Goal: Task Accomplishment & Management: Use online tool/utility

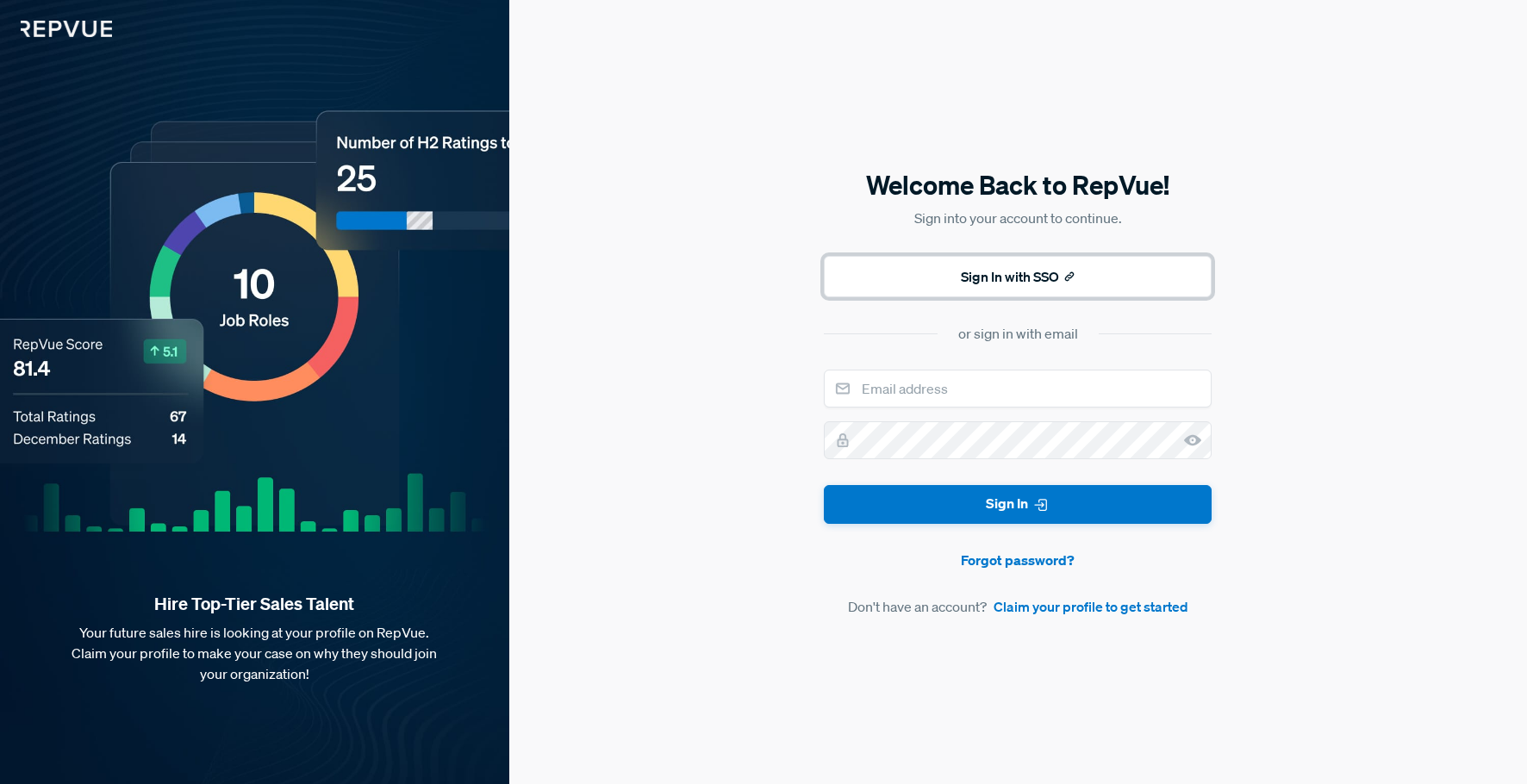
click at [1078, 277] on button "Sign In with SSO" at bounding box center [1018, 276] width 388 height 41
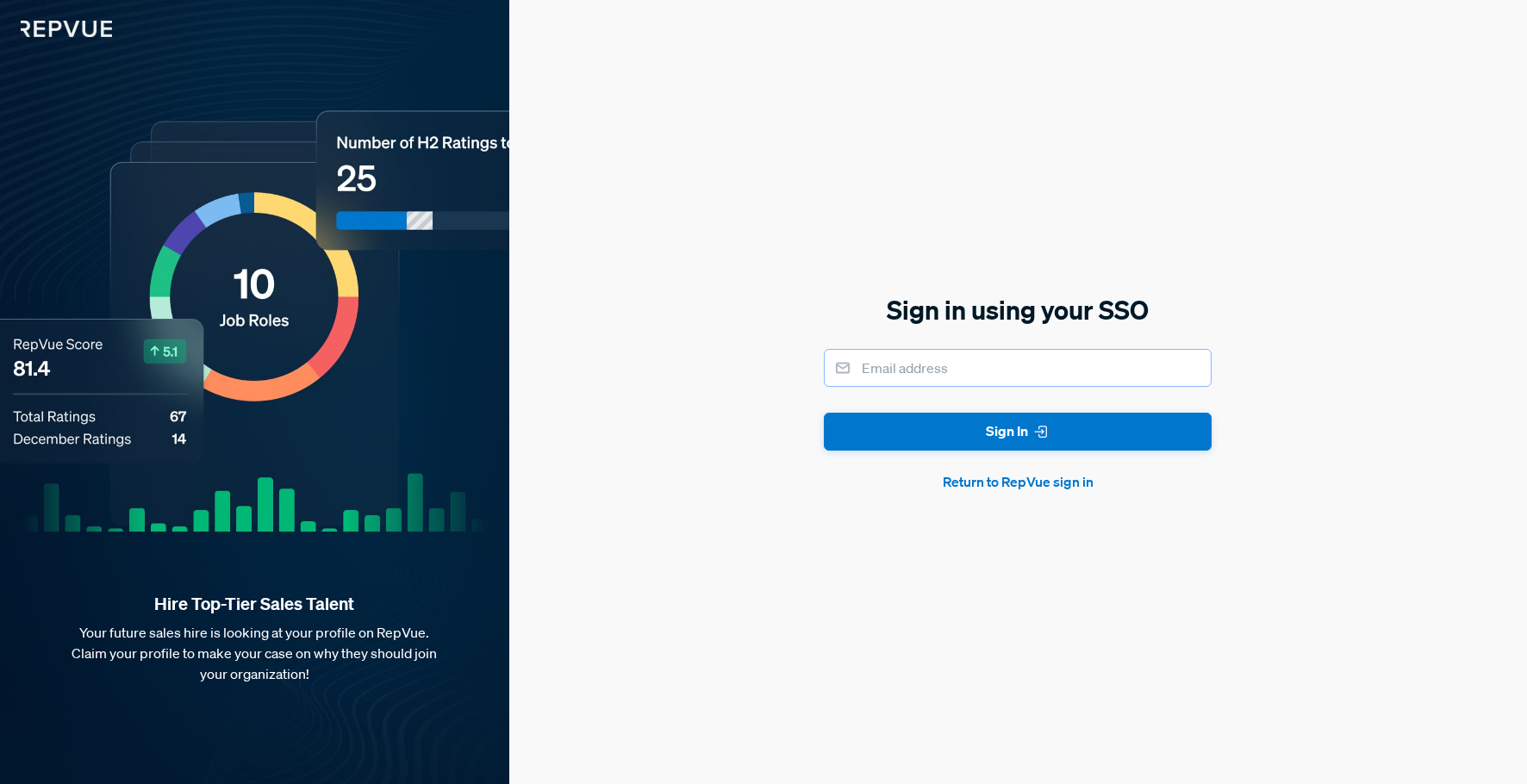
click at [965, 372] on input "email" at bounding box center [1018, 368] width 388 height 38
click at [824, 413] on button "Sign In" at bounding box center [1018, 432] width 388 height 39
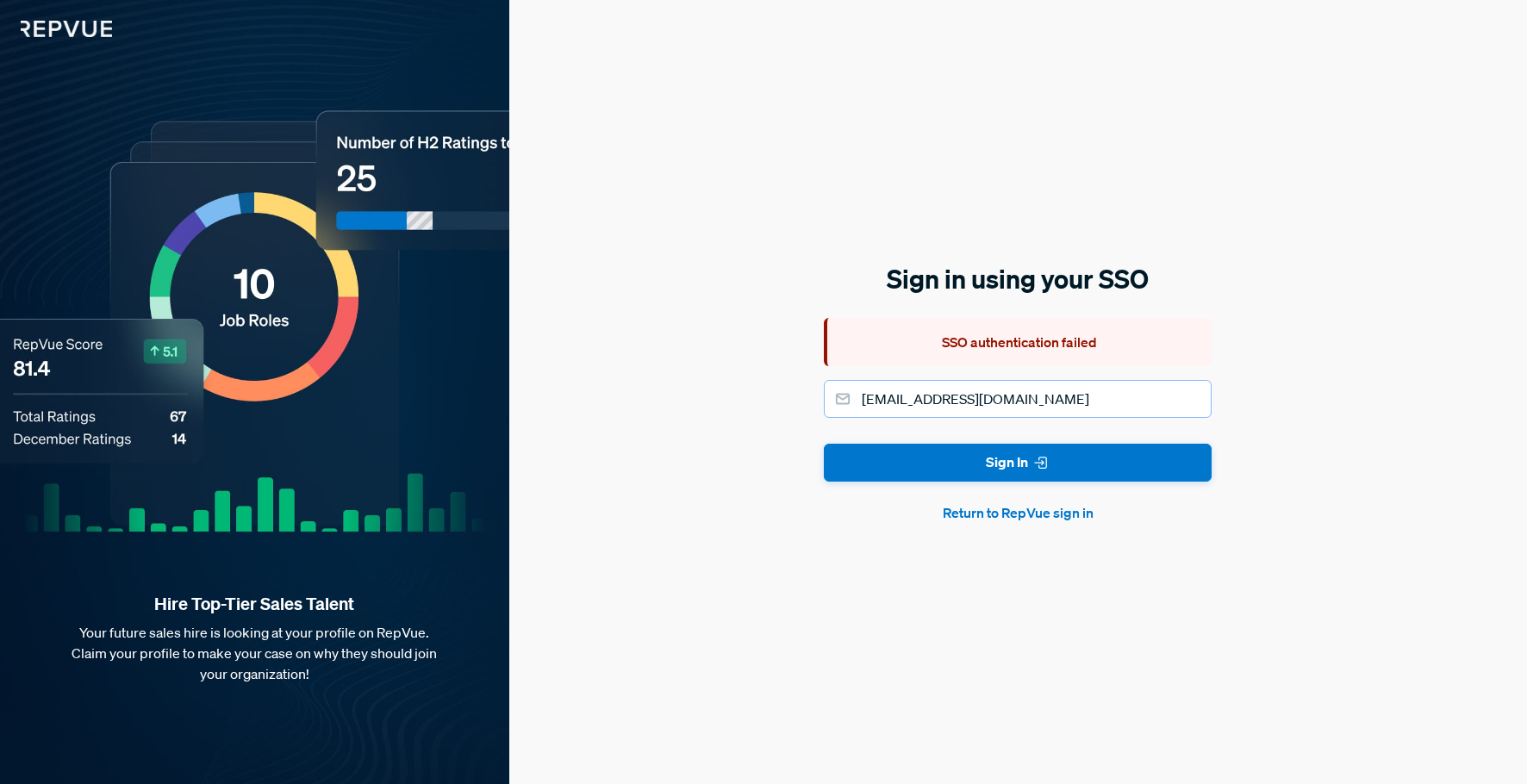
click at [942, 405] on input "mkorenko@ryanrts.com" at bounding box center [1018, 398] width 388 height 38
type input "[EMAIL_ADDRESS][DOMAIN_NAME]"
click at [824, 444] on button "Sign In" at bounding box center [1018, 463] width 388 height 39
click at [1186, 399] on input "[EMAIL_ADDRESS][DOMAIN_NAME]" at bounding box center [1018, 398] width 388 height 38
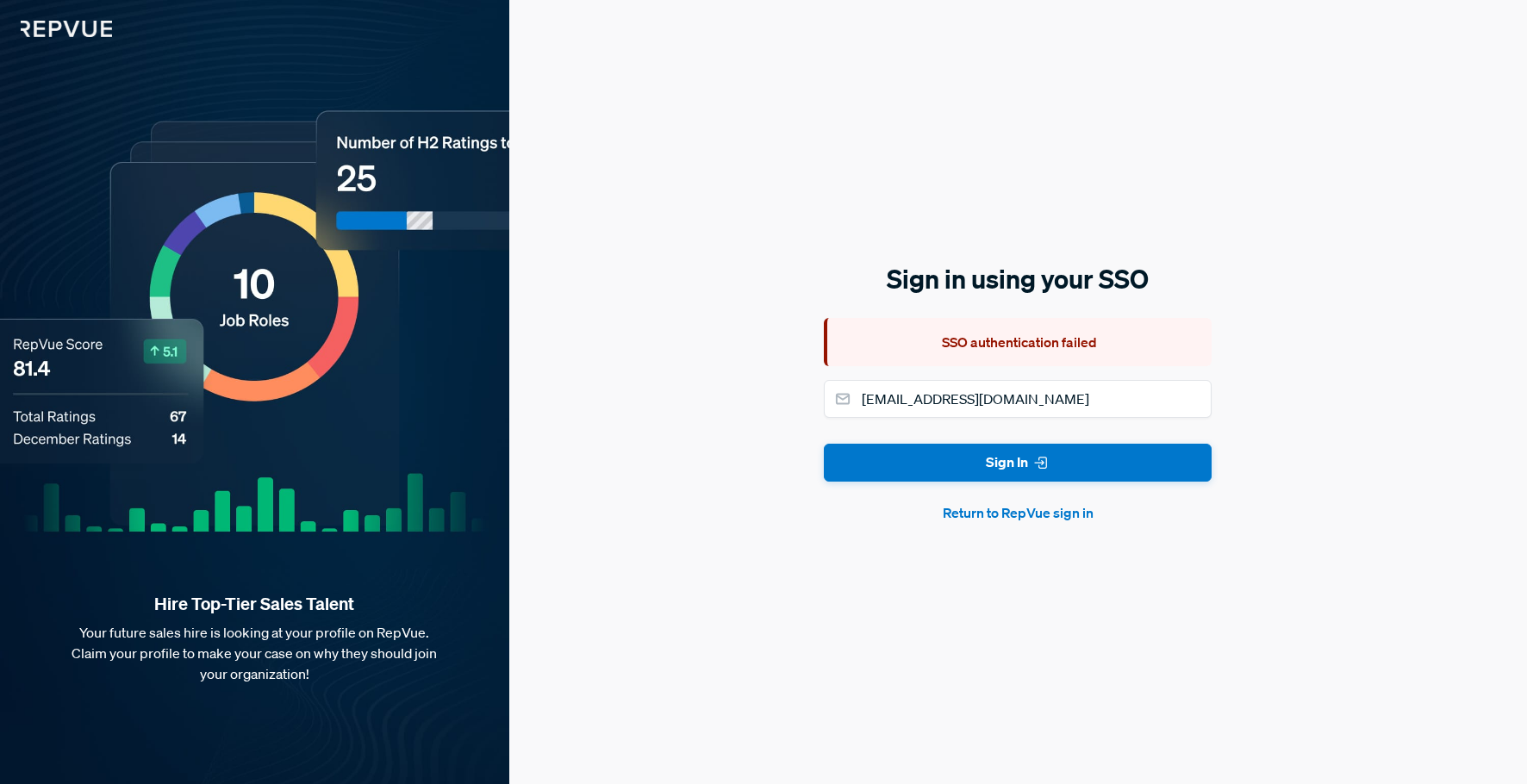
click at [1319, 451] on div "Sign in using your SSO SSO authentication failed mkorenko@shamrocktradingcorp.c…" at bounding box center [1018, 392] width 1018 height 784
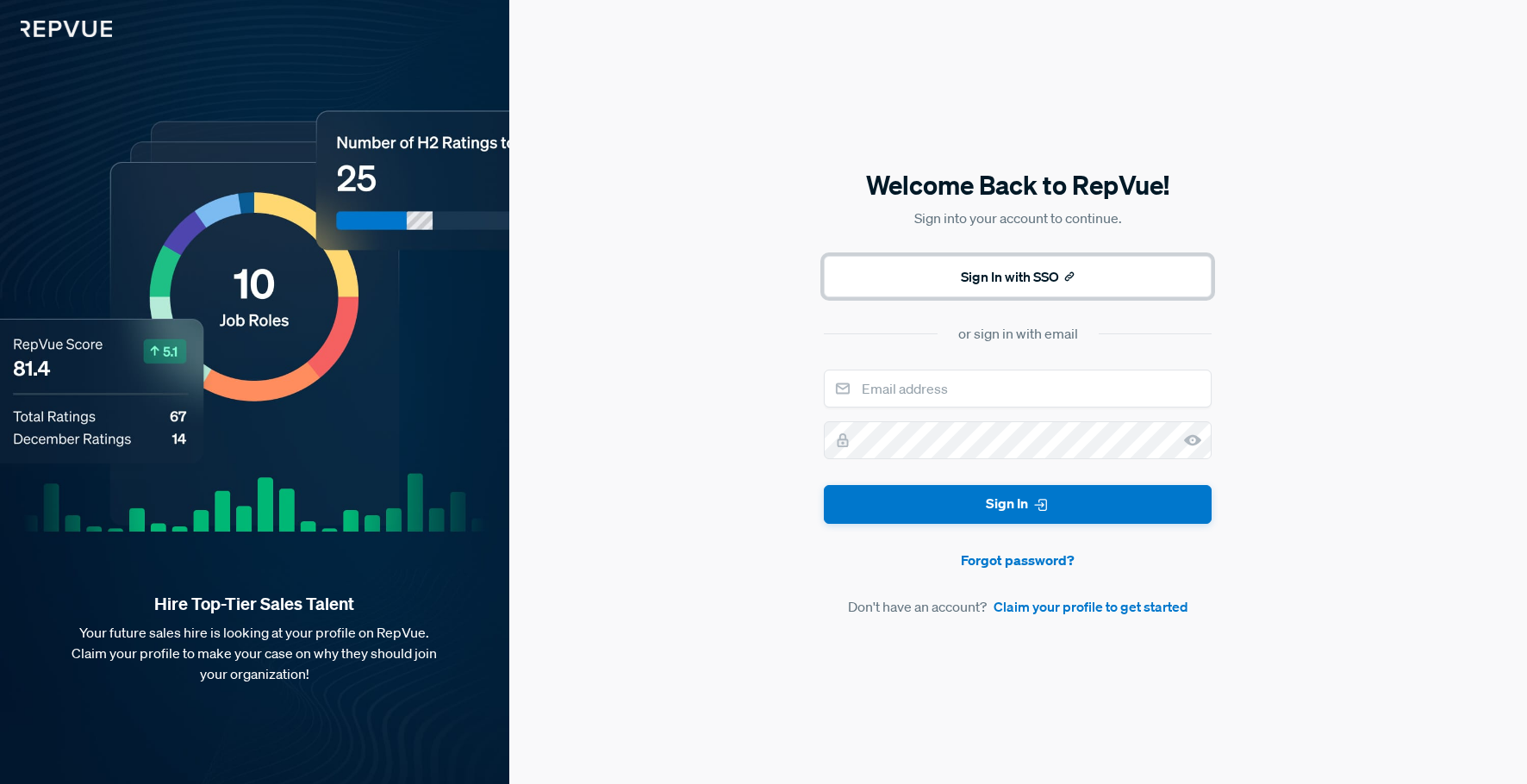
click at [1016, 273] on button "Sign In with SSO" at bounding box center [1018, 276] width 388 height 41
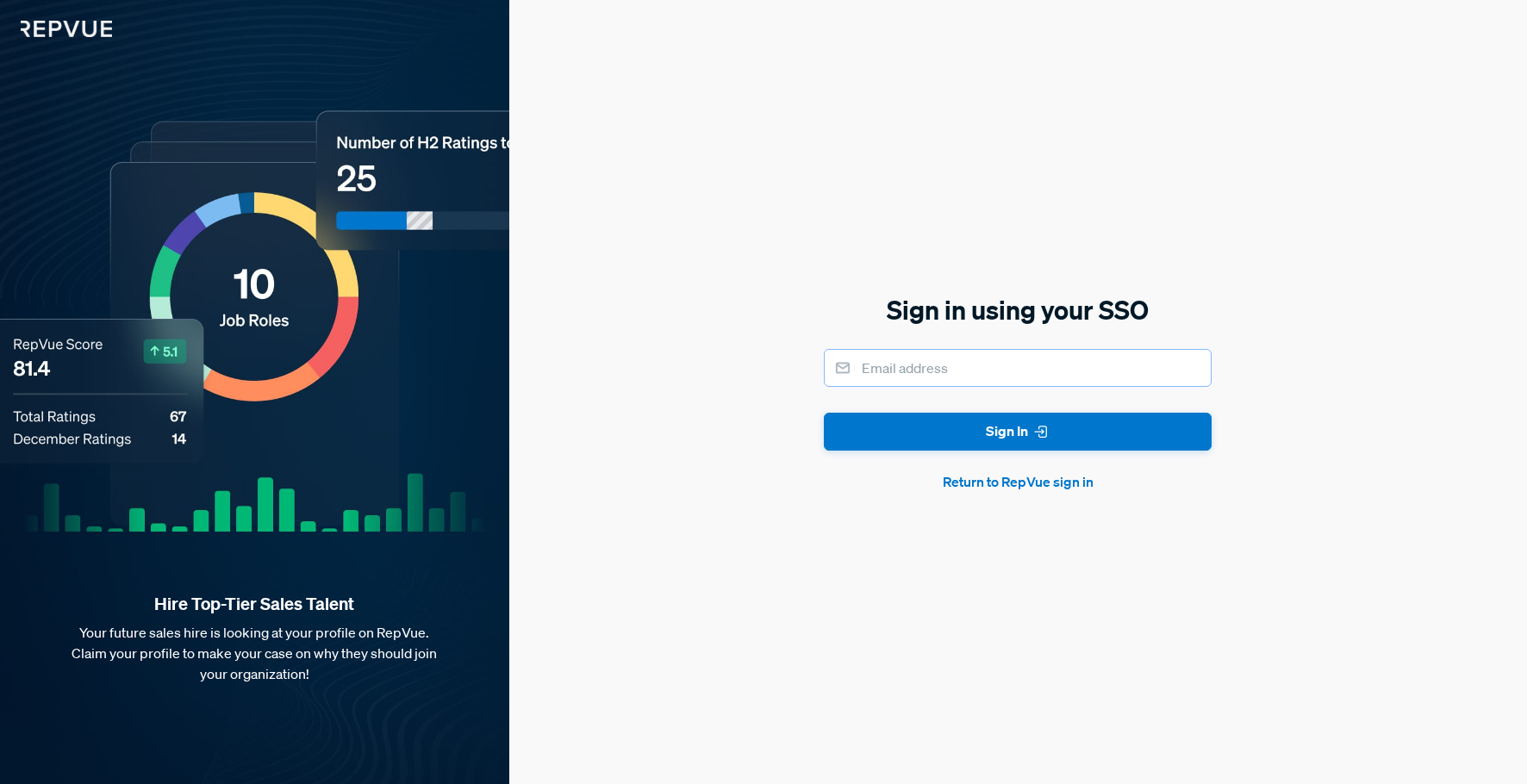
click at [1010, 367] on input "email" at bounding box center [1018, 368] width 388 height 38
click at [1020, 440] on button "Sign In" at bounding box center [1018, 432] width 388 height 39
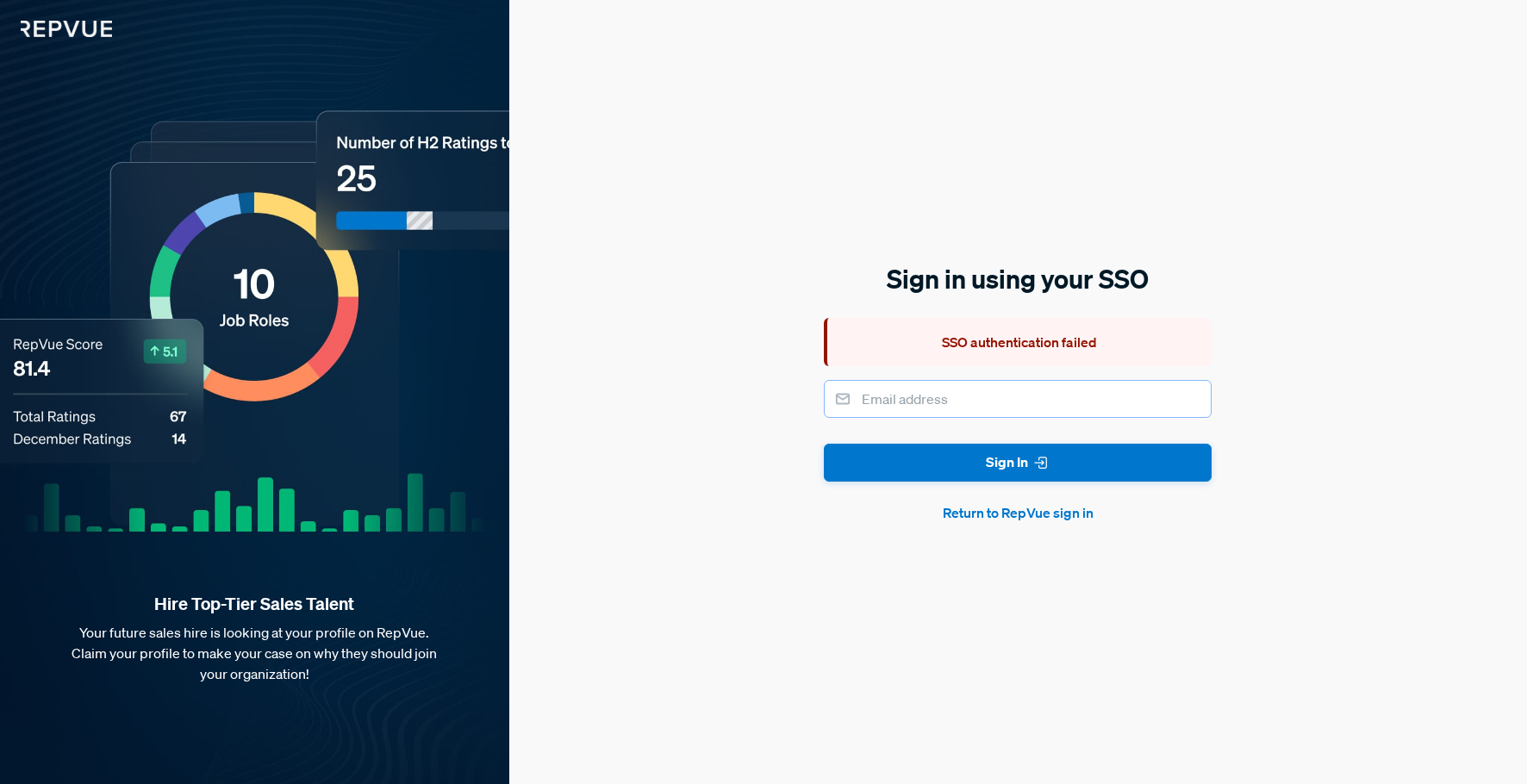
click at [995, 406] on input "email" at bounding box center [1018, 398] width 388 height 38
click at [1016, 506] on button "Return to RepVue sign in" at bounding box center [1018, 513] width 388 height 20
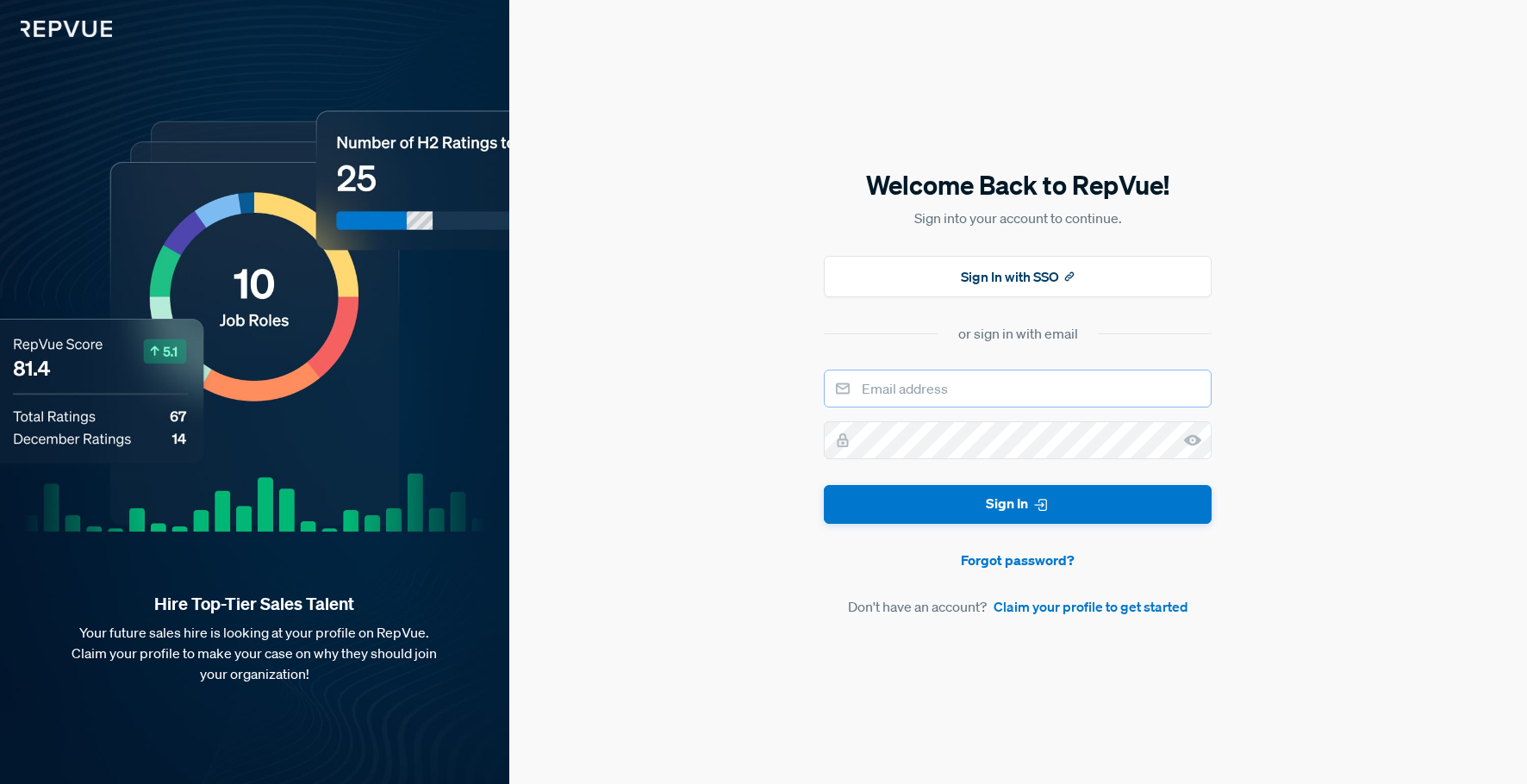
click at [949, 391] on input "email" at bounding box center [1018, 388] width 388 height 38
click at [946, 397] on input "email" at bounding box center [1018, 388] width 388 height 38
type input "[EMAIL_ADDRESS][DOMAIN_NAME]"
click at [824, 485] on button "Sign In" at bounding box center [1018, 505] width 388 height 39
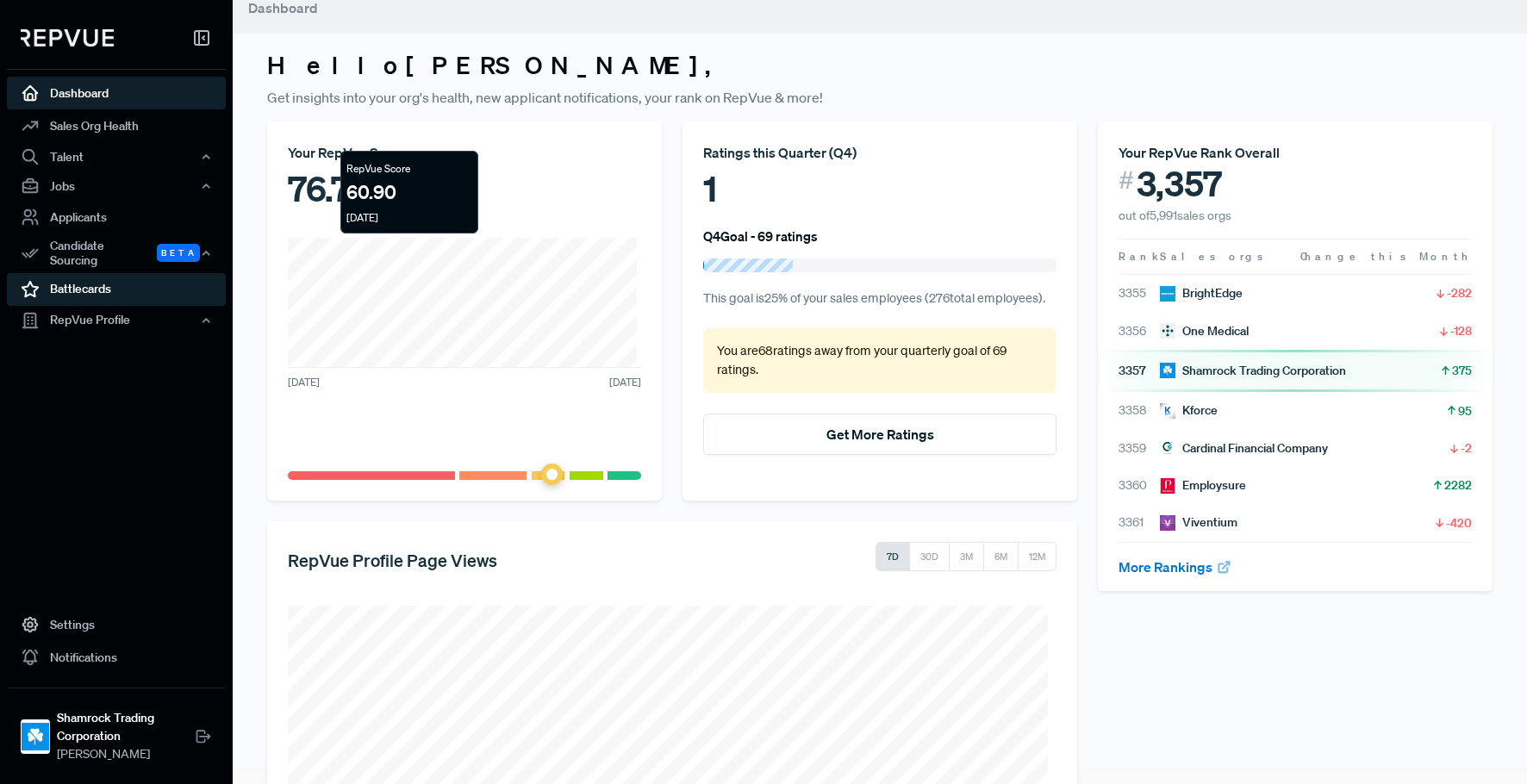
scroll to position [9, 0]
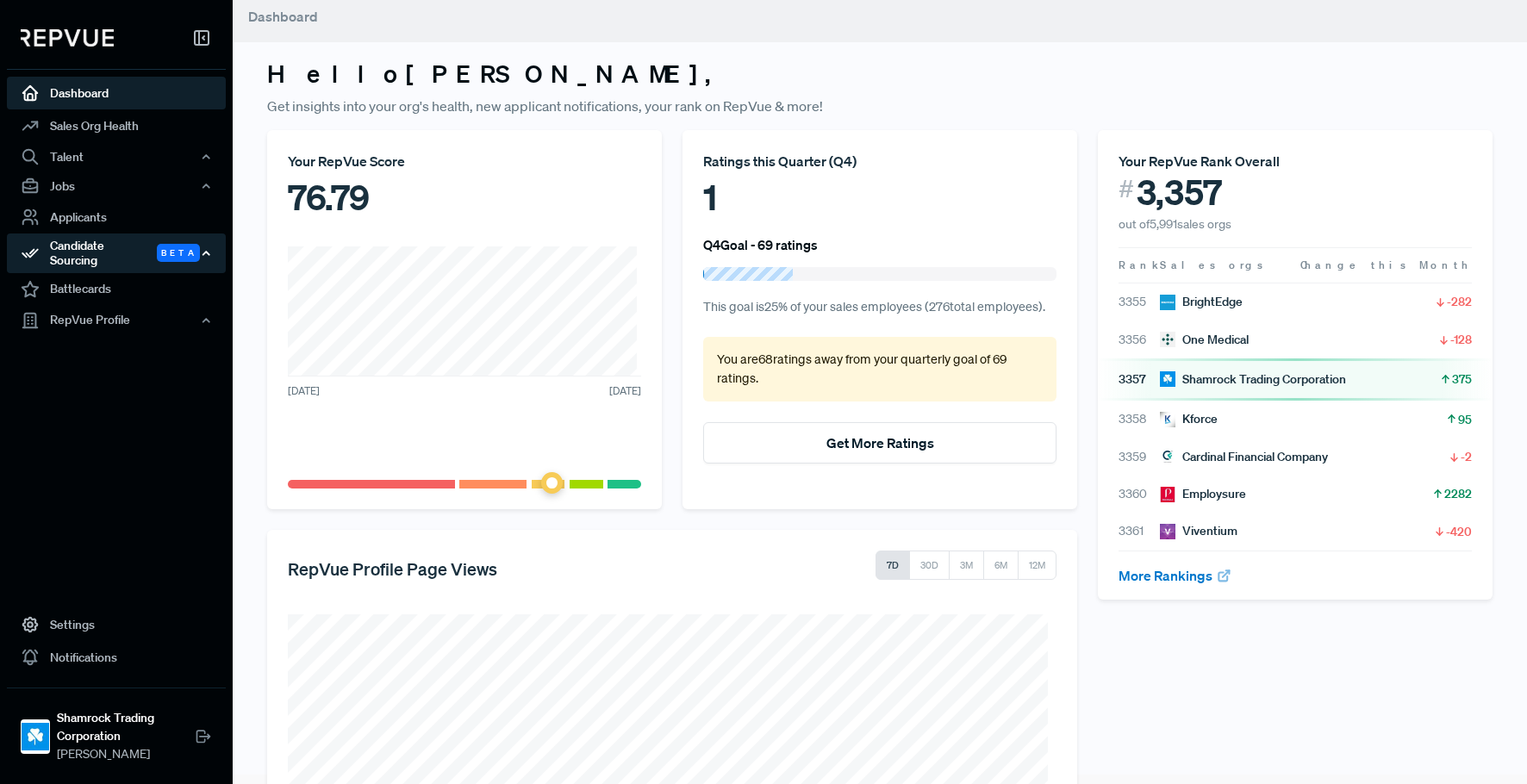
click at [117, 255] on div "Candidate Sourcing Beta" at bounding box center [116, 253] width 219 height 40
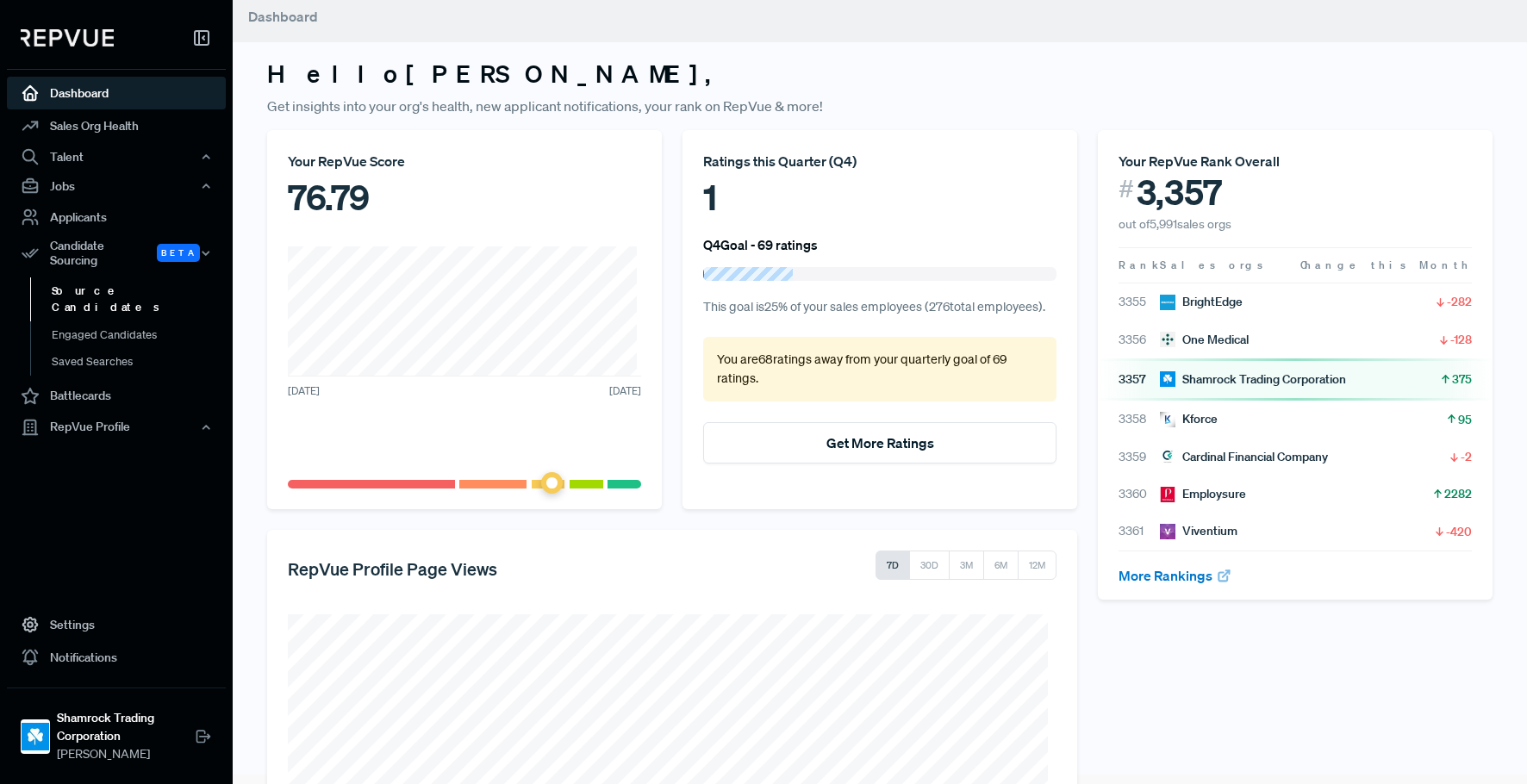
click at [110, 279] on link "Source Candidates" at bounding box center [140, 300] width 219 height 44
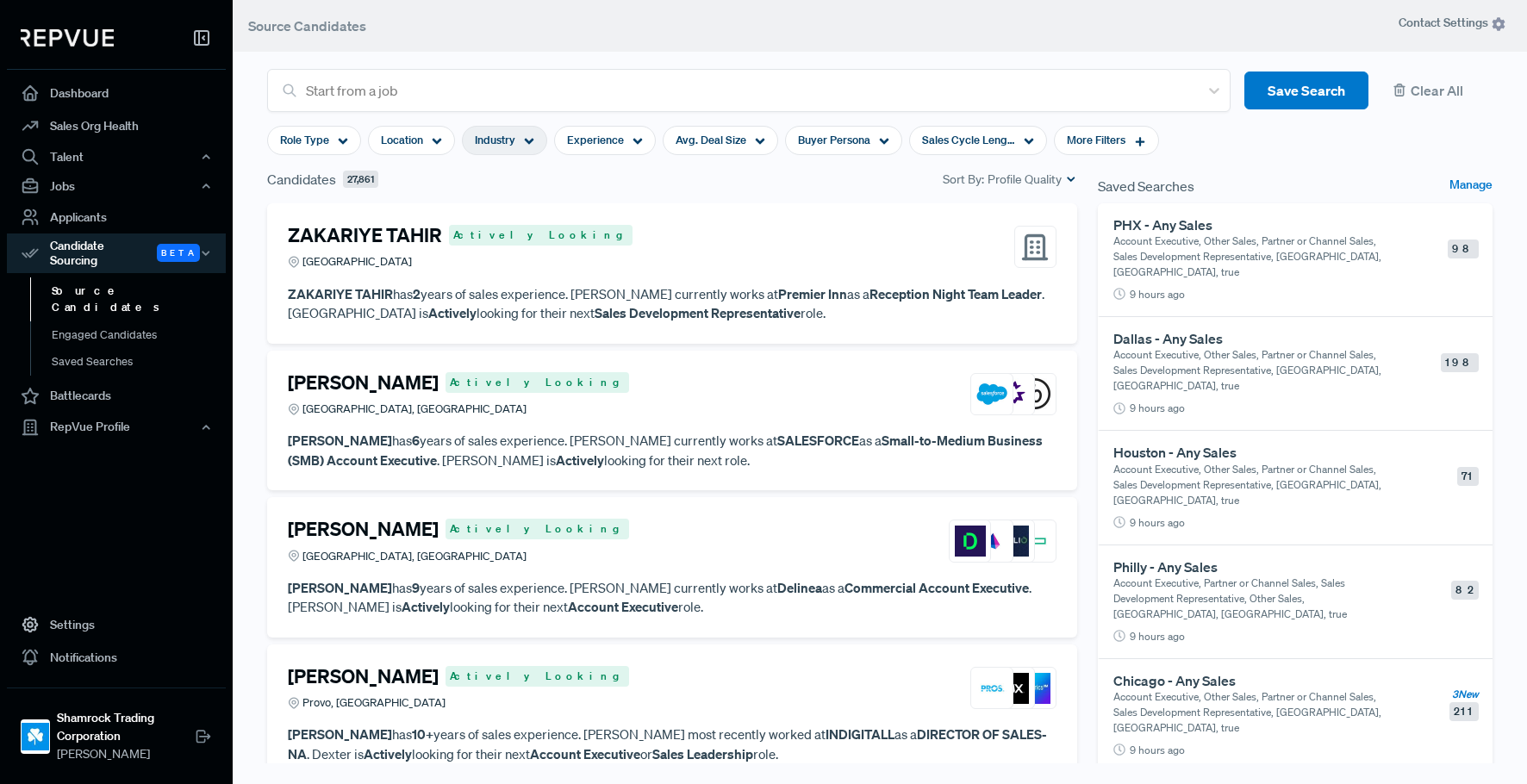
click at [529, 144] on icon at bounding box center [529, 141] width 10 height 10
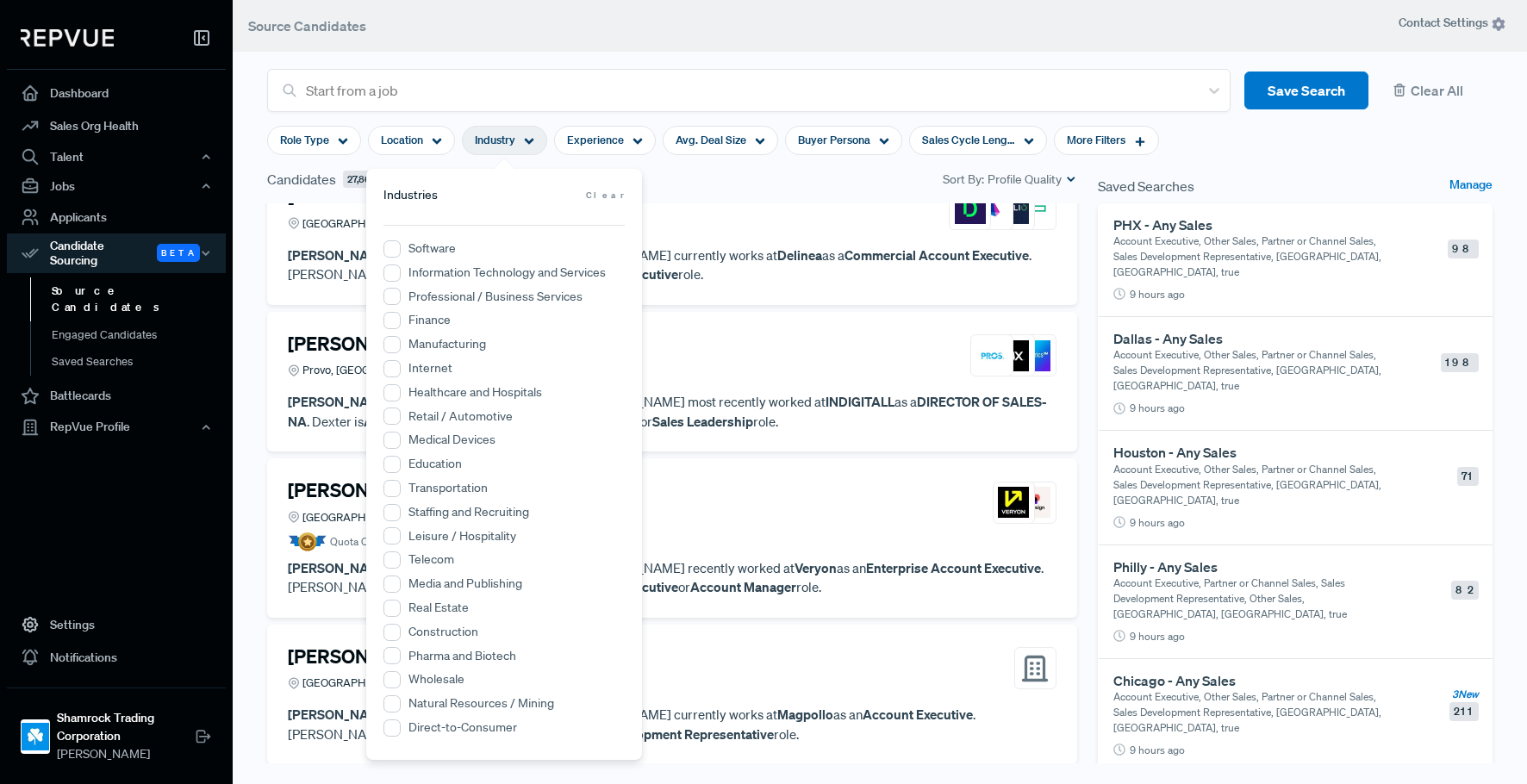
scroll to position [345, 0]
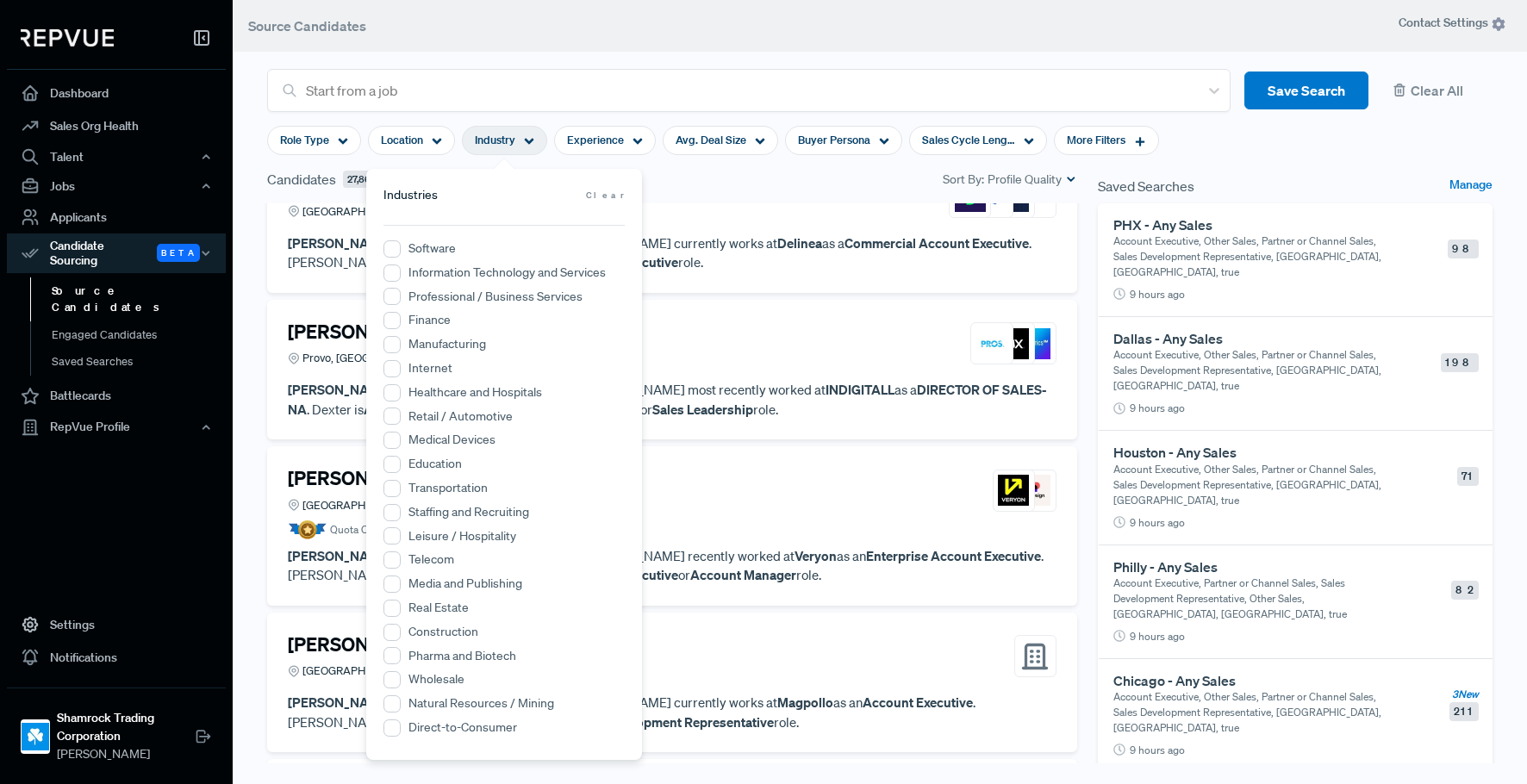
click at [437, 490] on label "Transportation" at bounding box center [448, 488] width 79 height 18
click at [401, 490] on input "Transportation" at bounding box center [392, 488] width 17 height 17
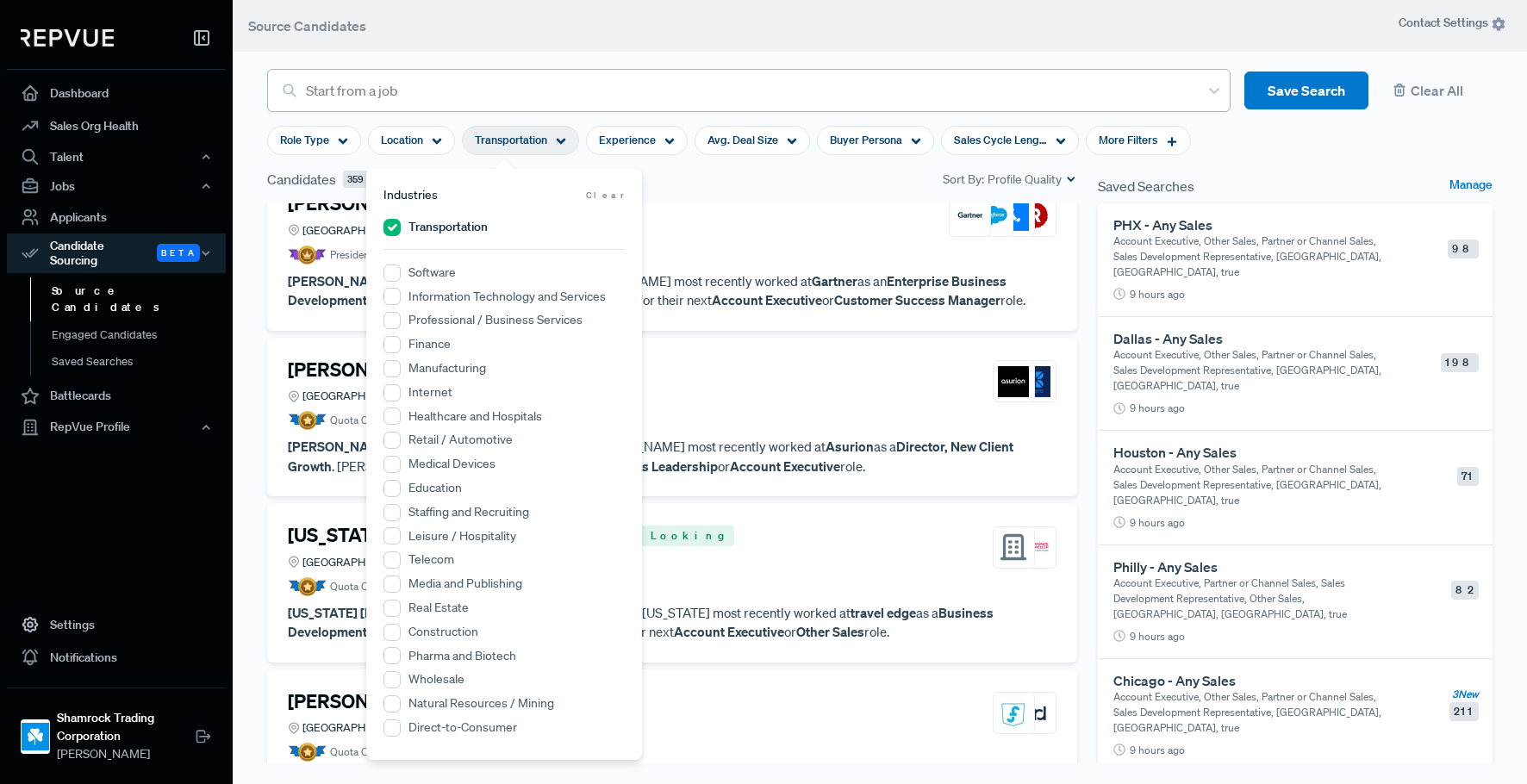
scroll to position [364, 0]
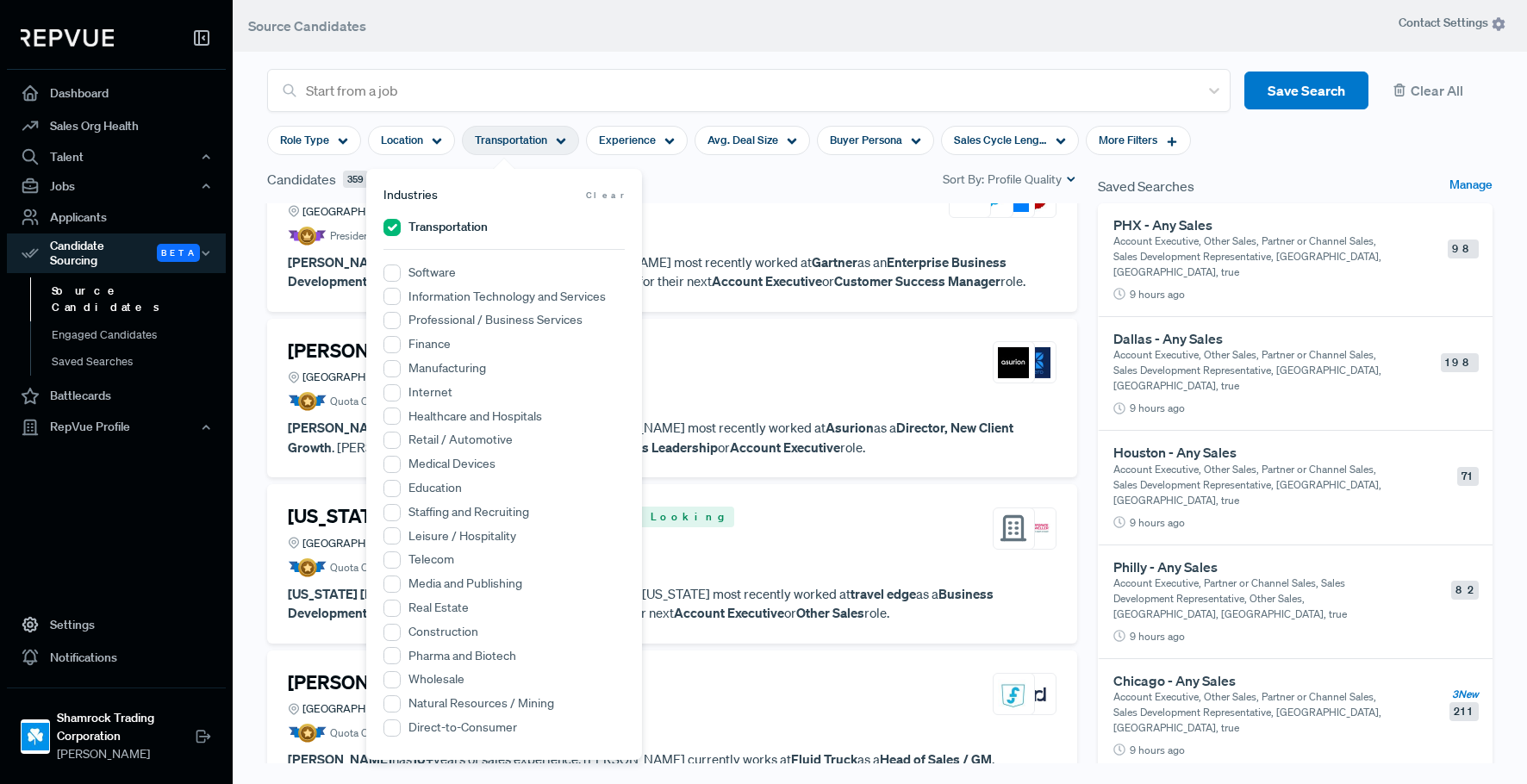
click at [709, 183] on div "Candidates 359 Sort By: Profile Quality" at bounding box center [672, 179] width 810 height 20
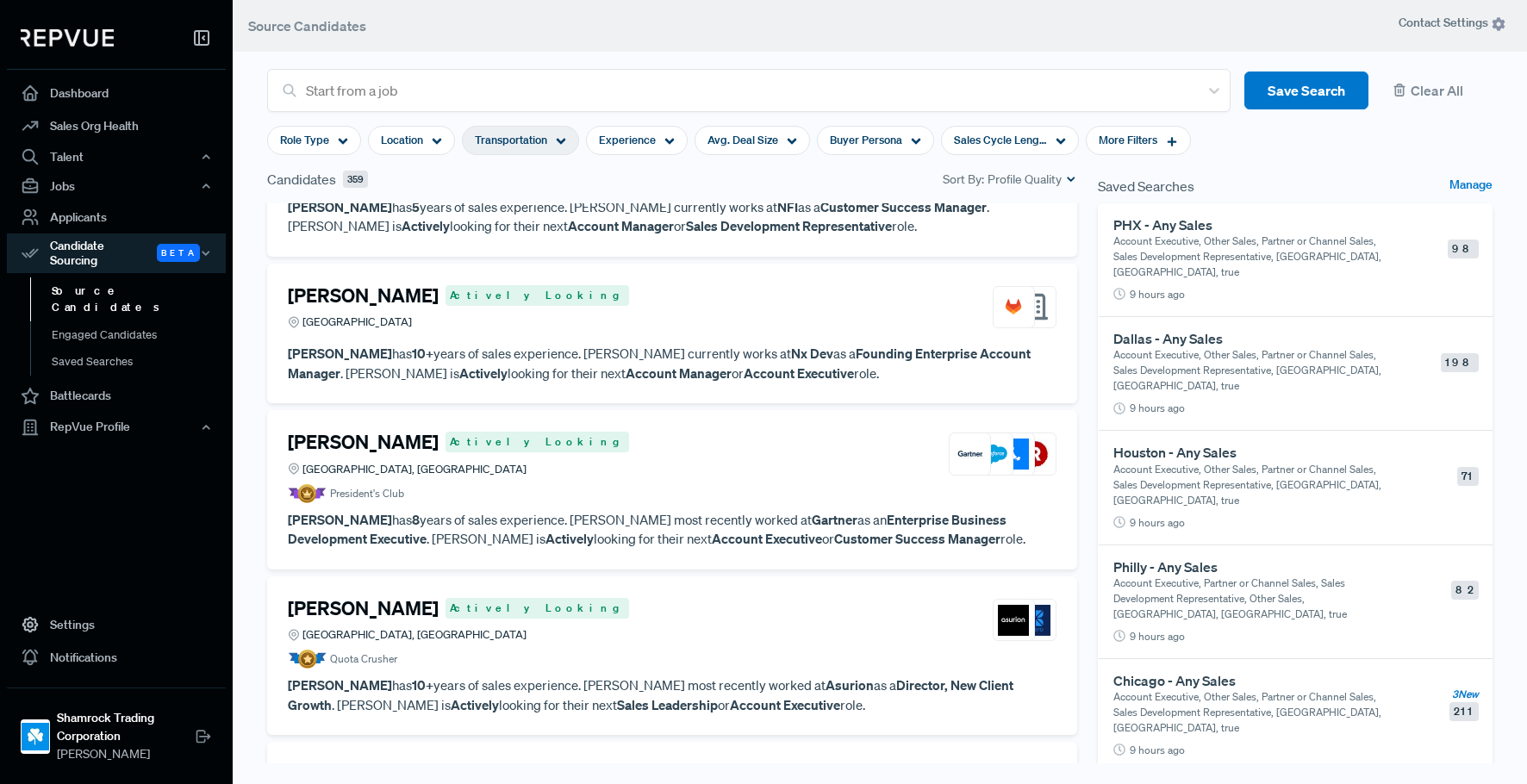
scroll to position [0, 0]
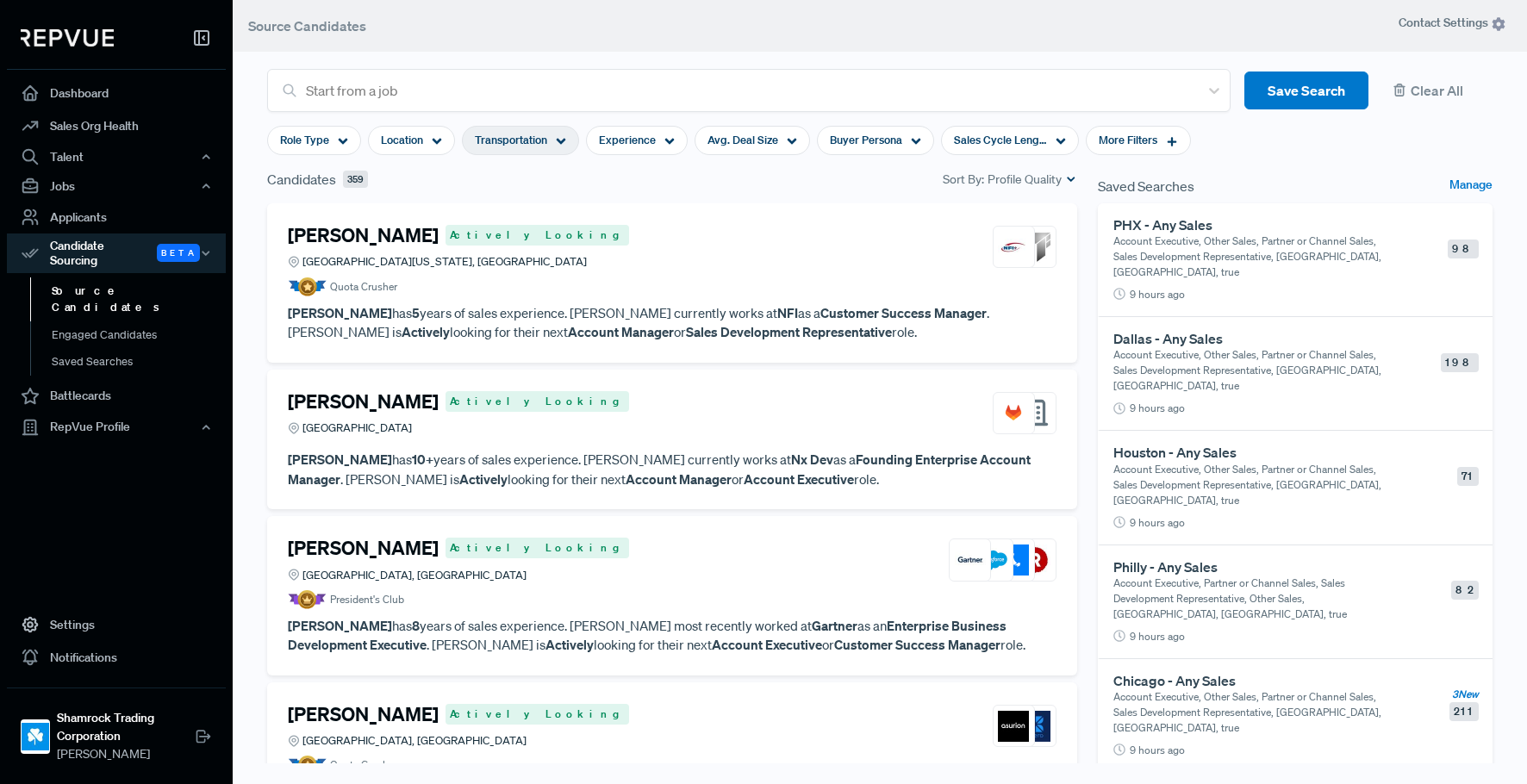
click at [553, 434] on div "[PERSON_NAME] Actively Looking [GEOGRAPHIC_DATA]" at bounding box center [672, 414] width 769 height 47
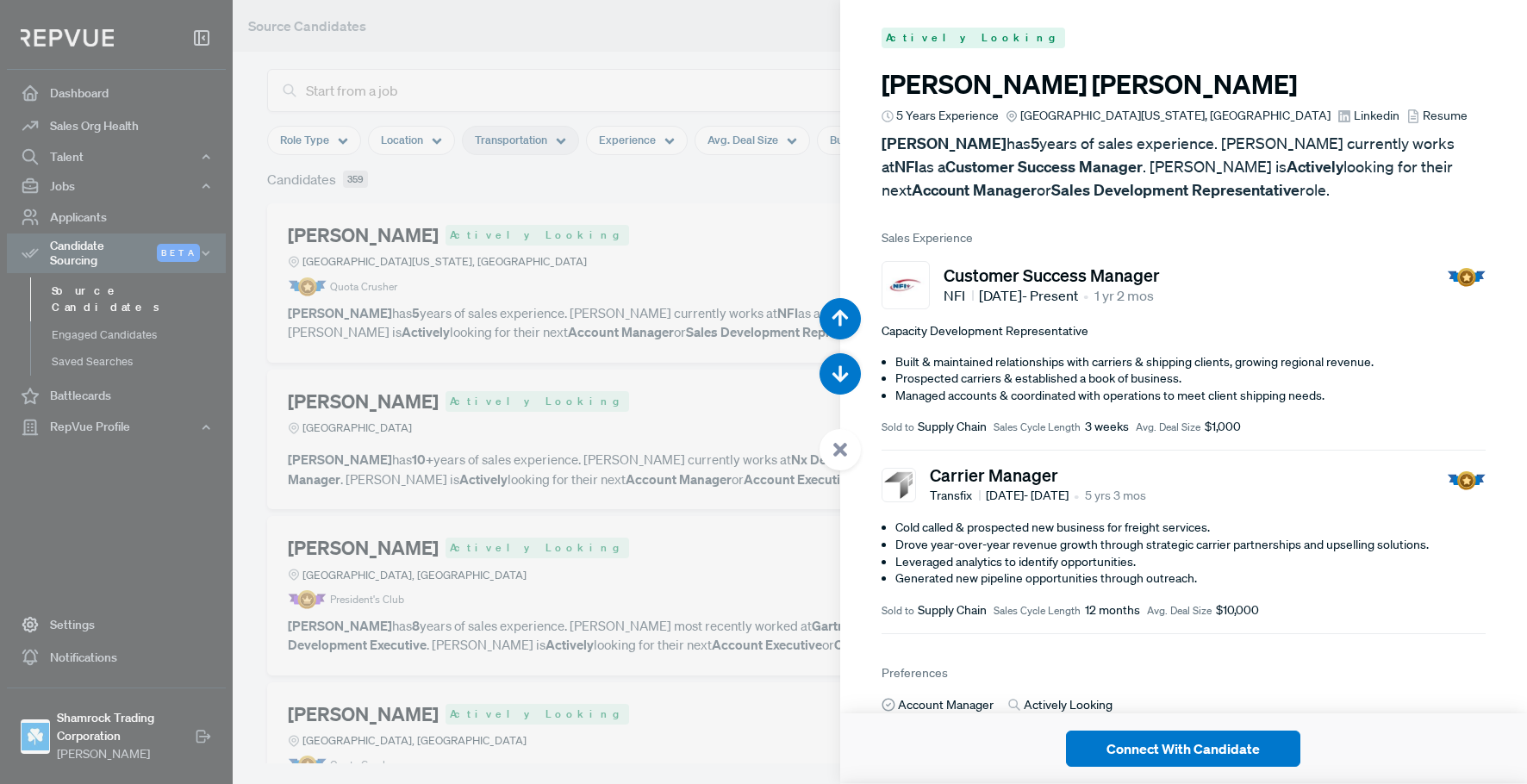
scroll to position [784, 0]
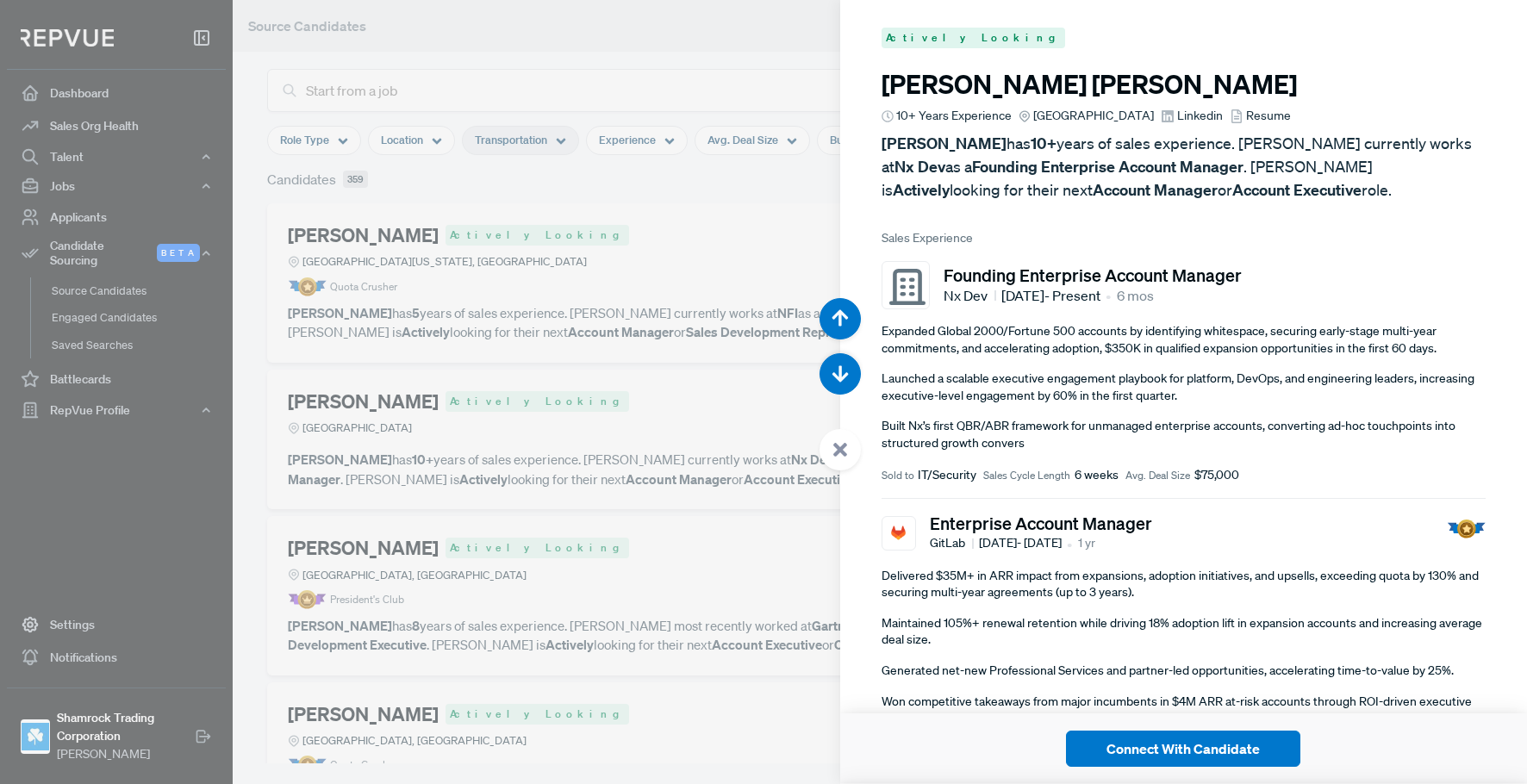
click at [516, 572] on div at bounding box center [763, 392] width 1527 height 784
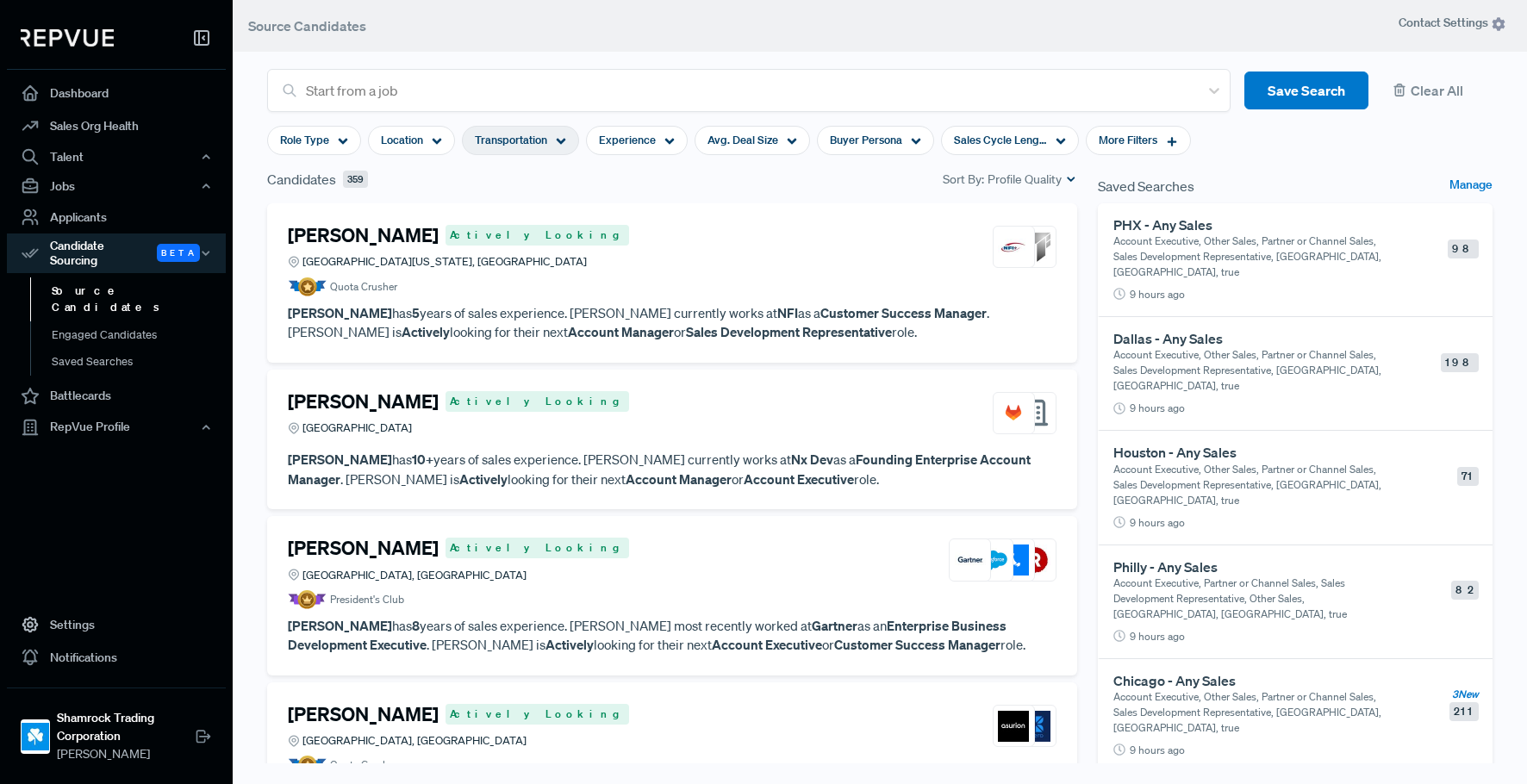
click at [635, 591] on article "President's Club" at bounding box center [672, 599] width 769 height 19
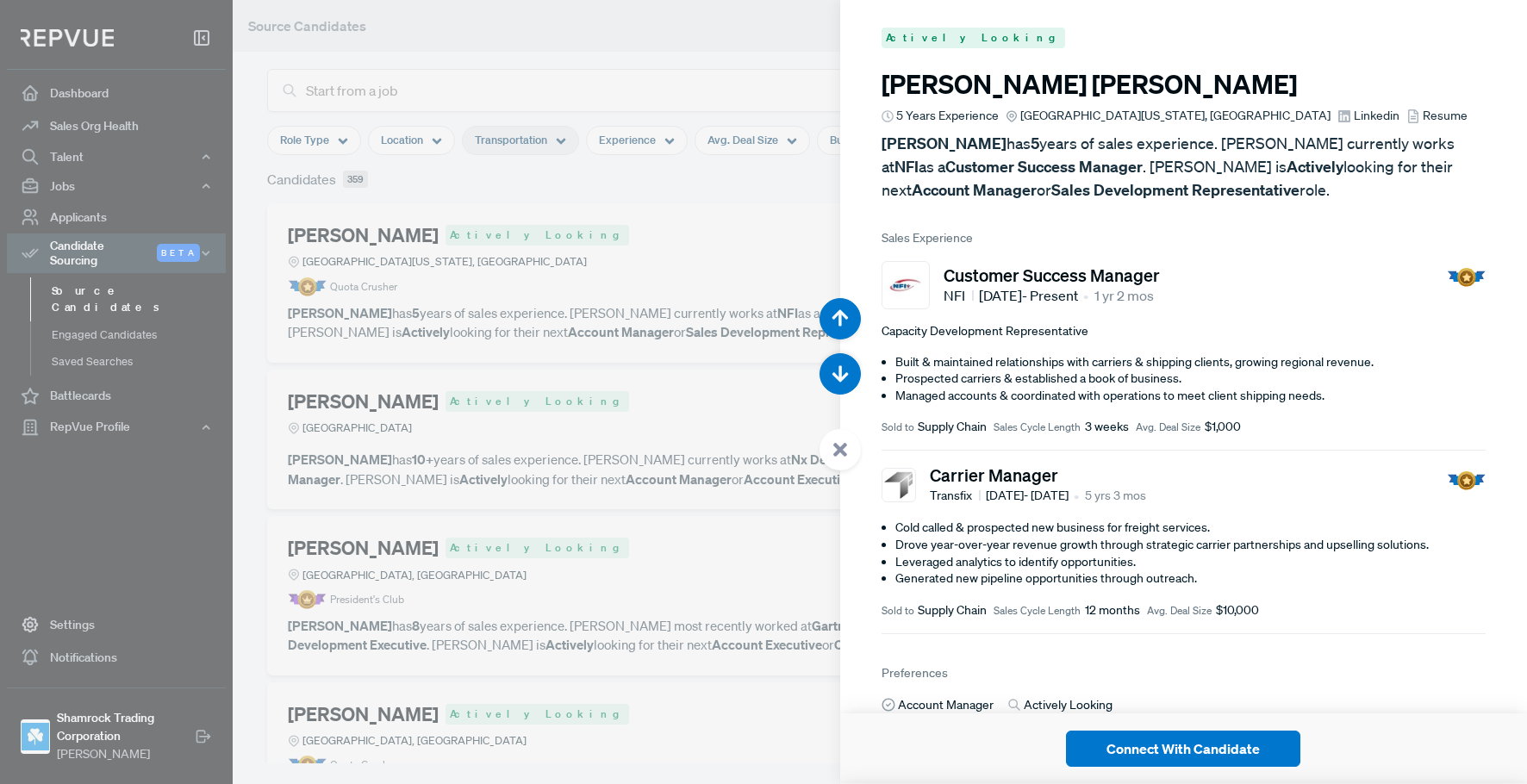
scroll to position [1568, 0]
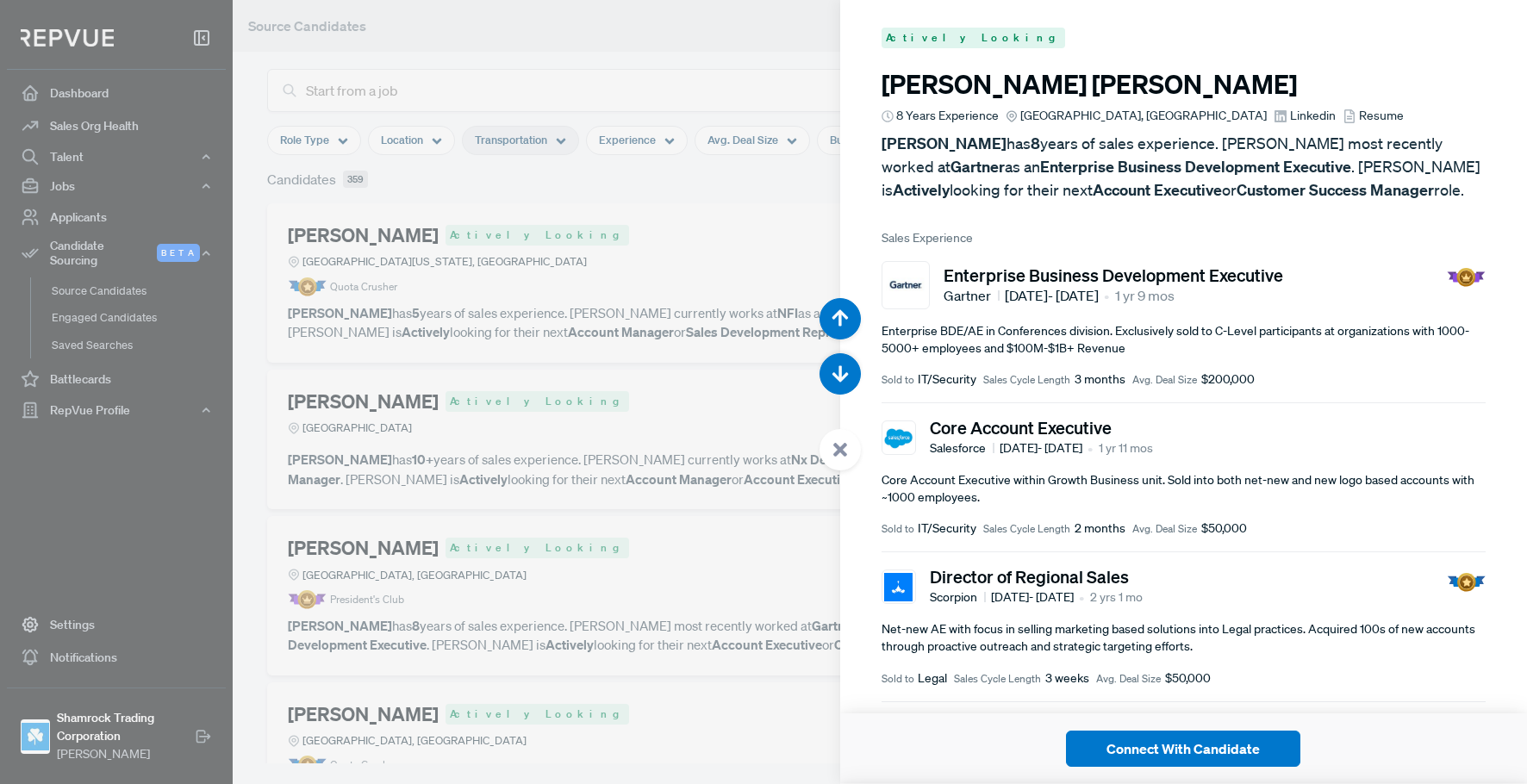
click at [597, 454] on div at bounding box center [763, 392] width 1527 height 784
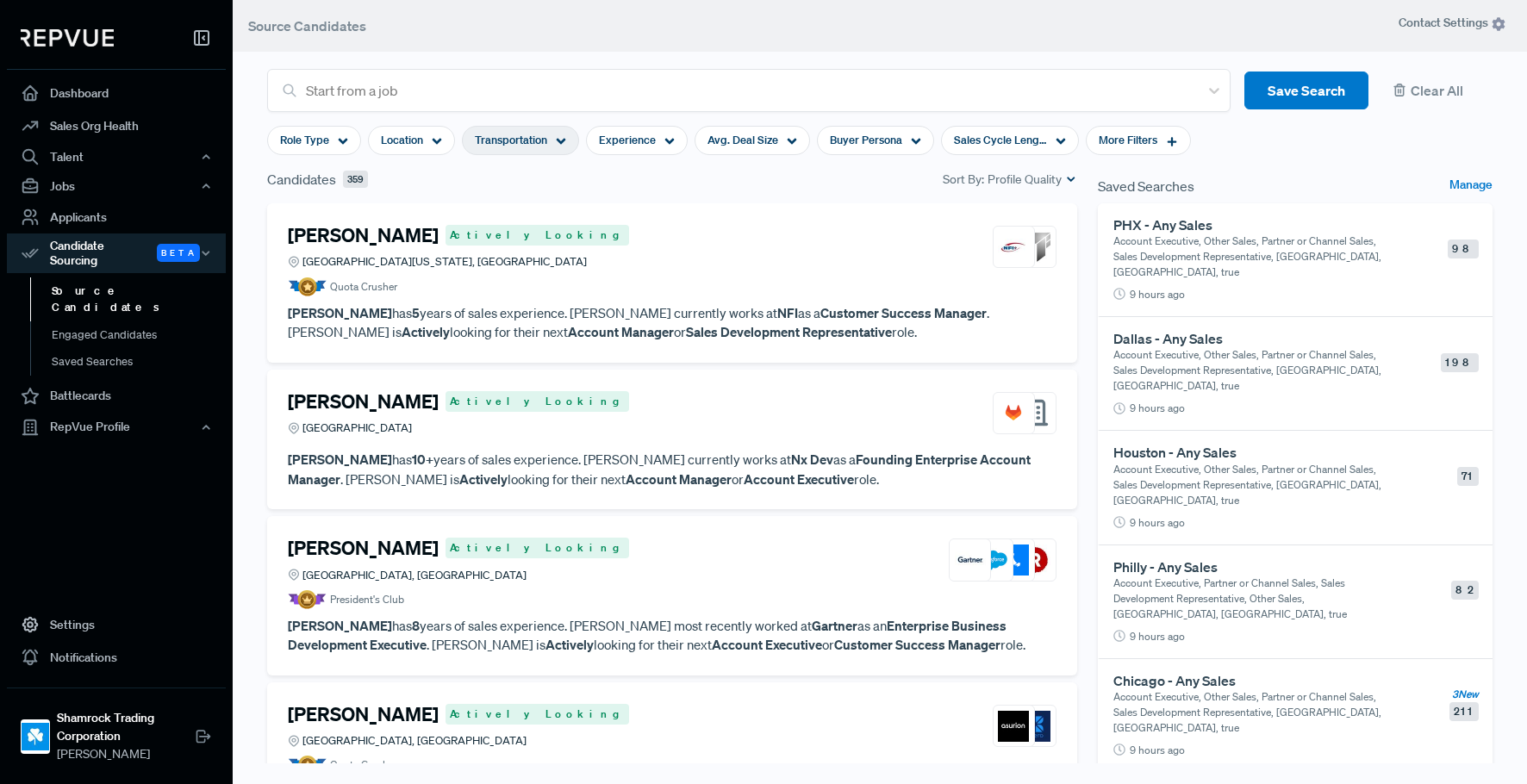
click at [971, 186] on div "Sort By: Profile Quality" at bounding box center [1010, 180] width 134 height 18
click at [996, 243] on span "New" at bounding box center [1010, 233] width 113 height 25
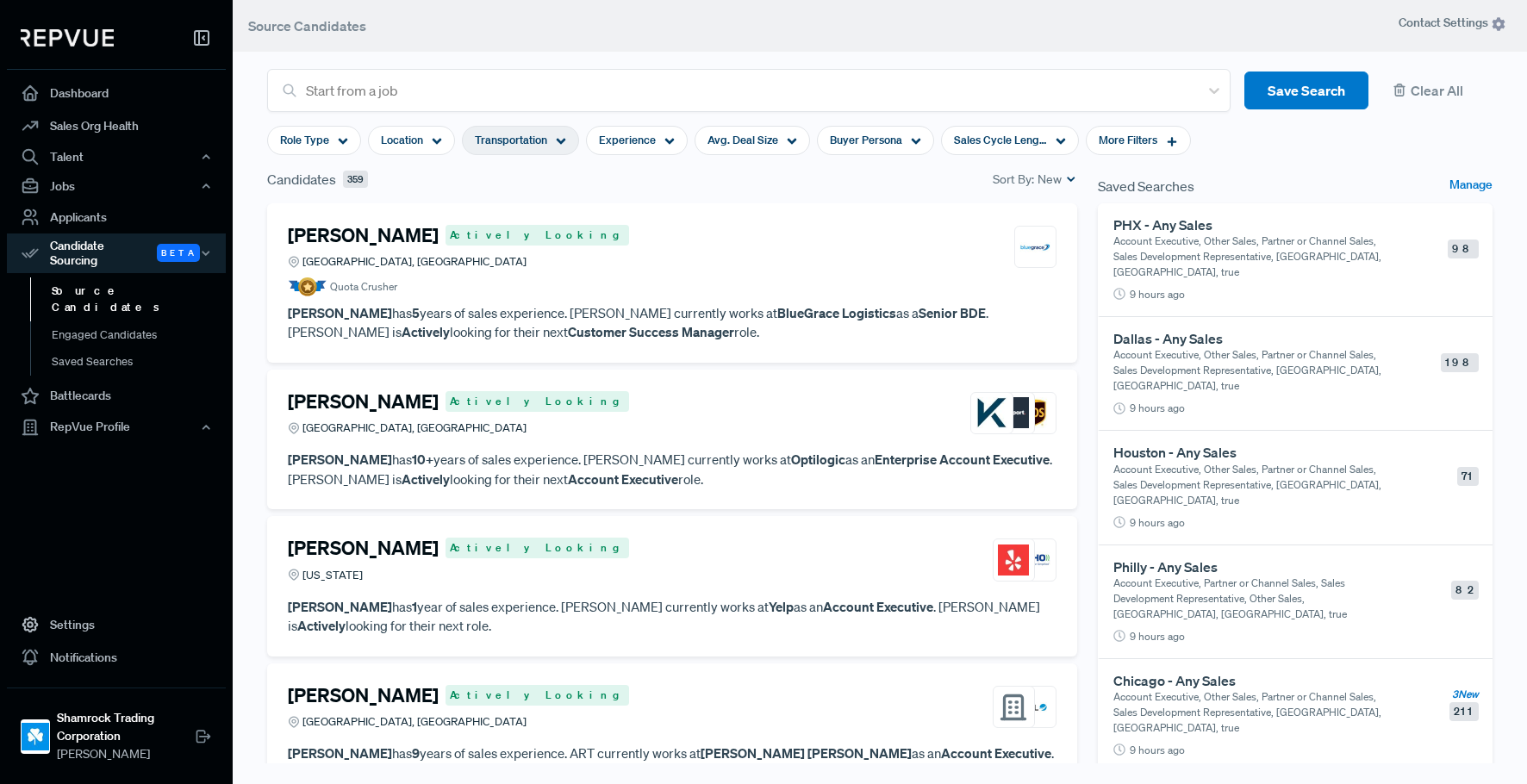
click at [544, 287] on article "Quota Crusher" at bounding box center [672, 287] width 769 height 19
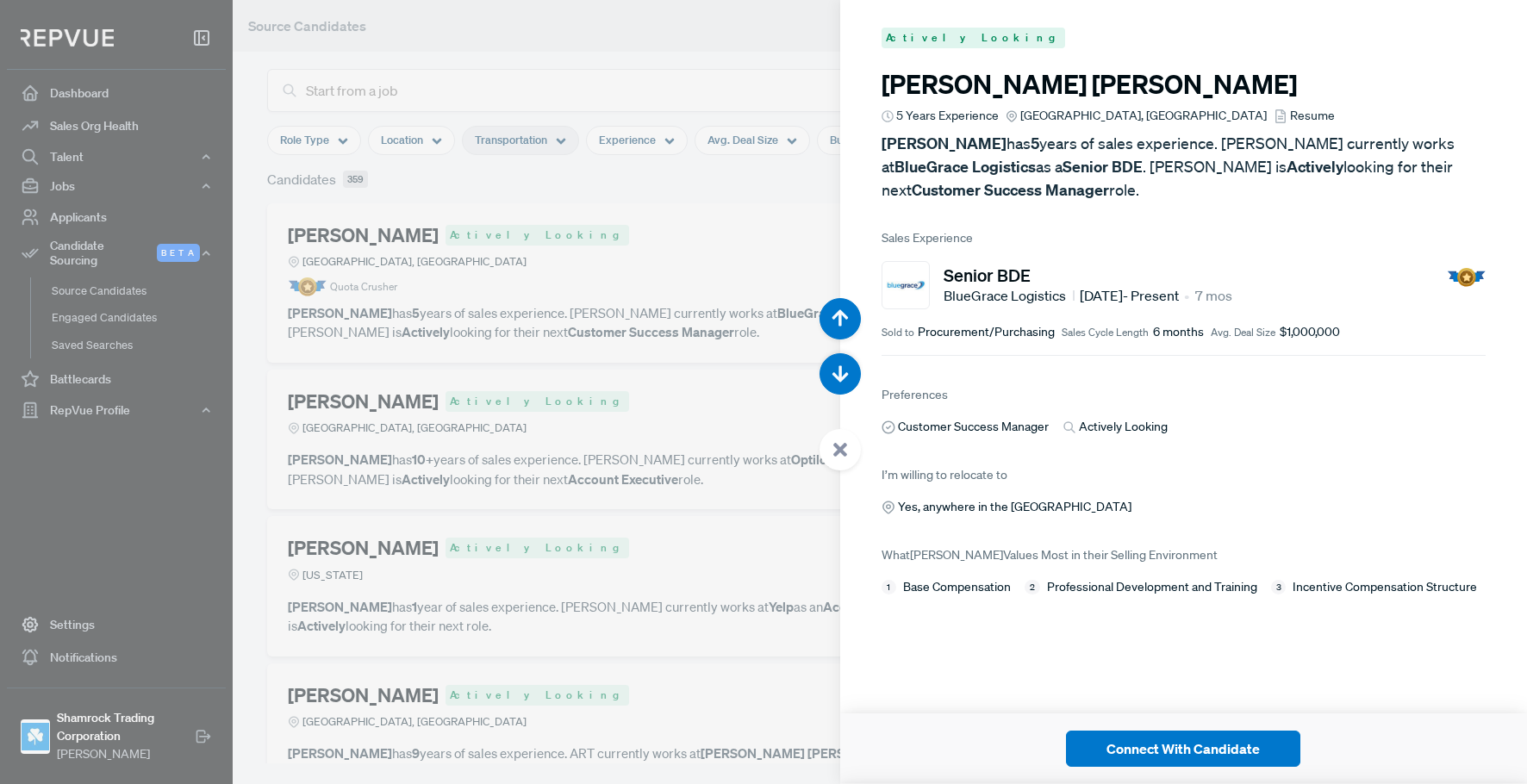
click at [664, 236] on div at bounding box center [763, 392] width 1527 height 784
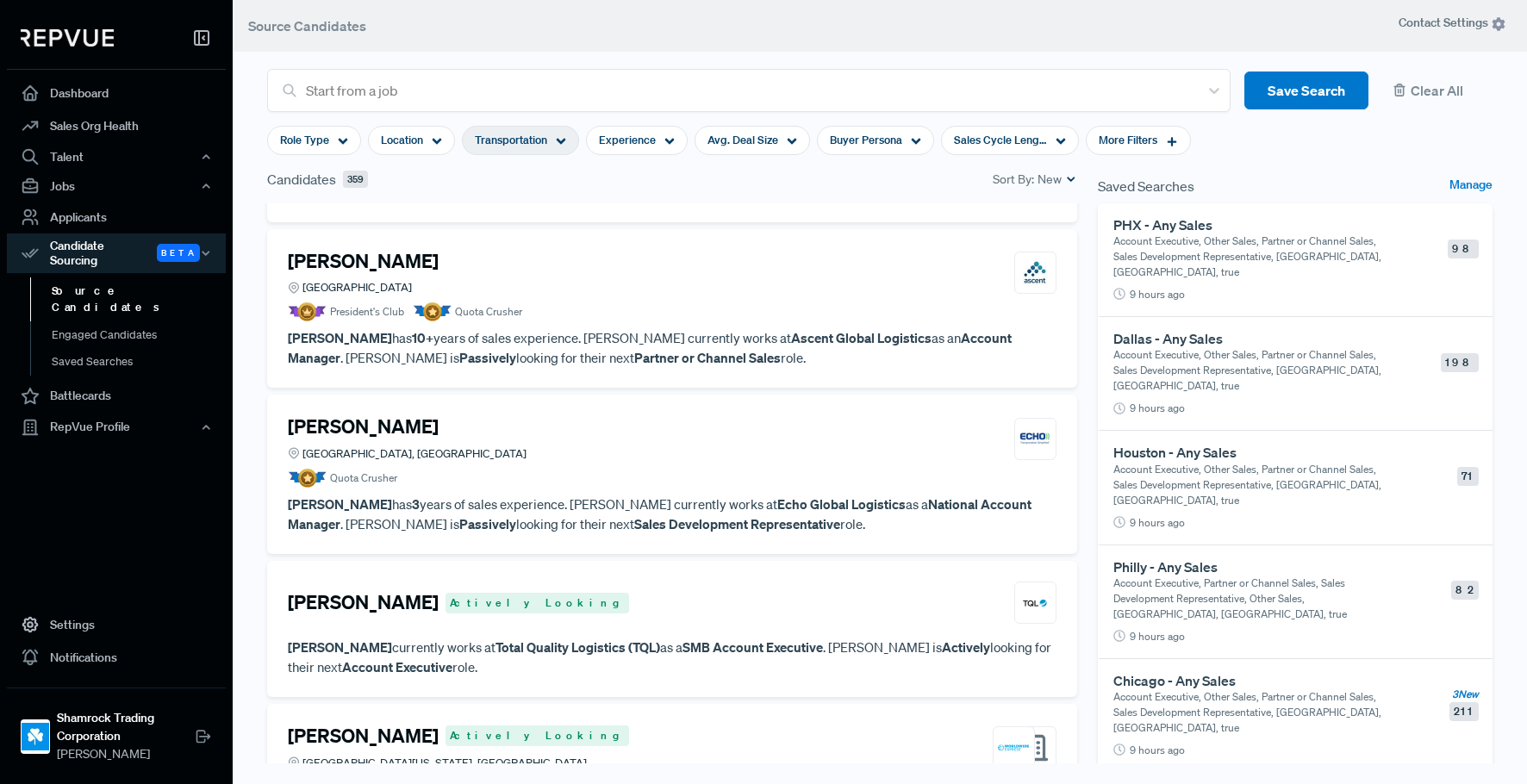
scroll to position [5107, 0]
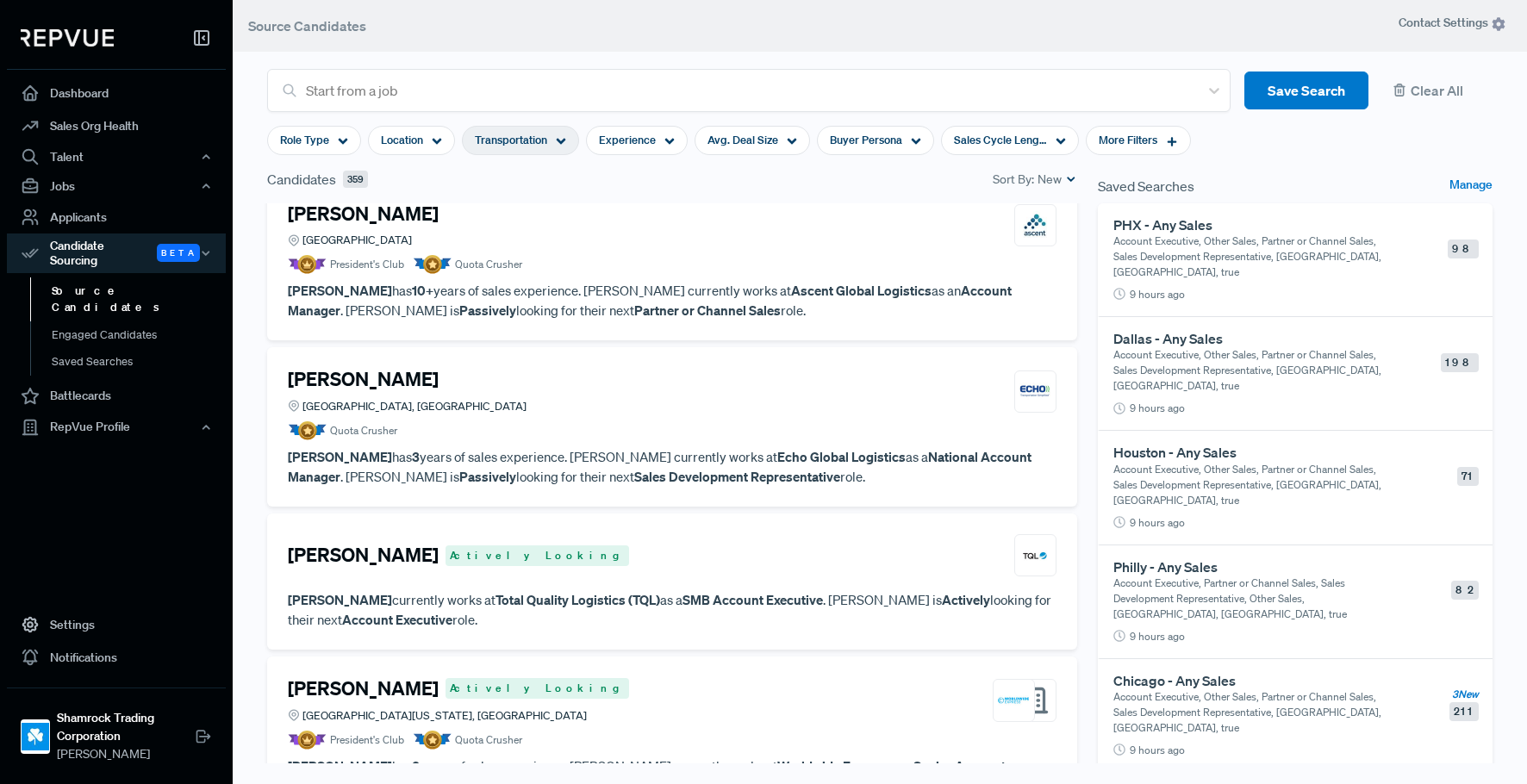
click at [645, 421] on article "Quota Crusher" at bounding box center [672, 430] width 769 height 19
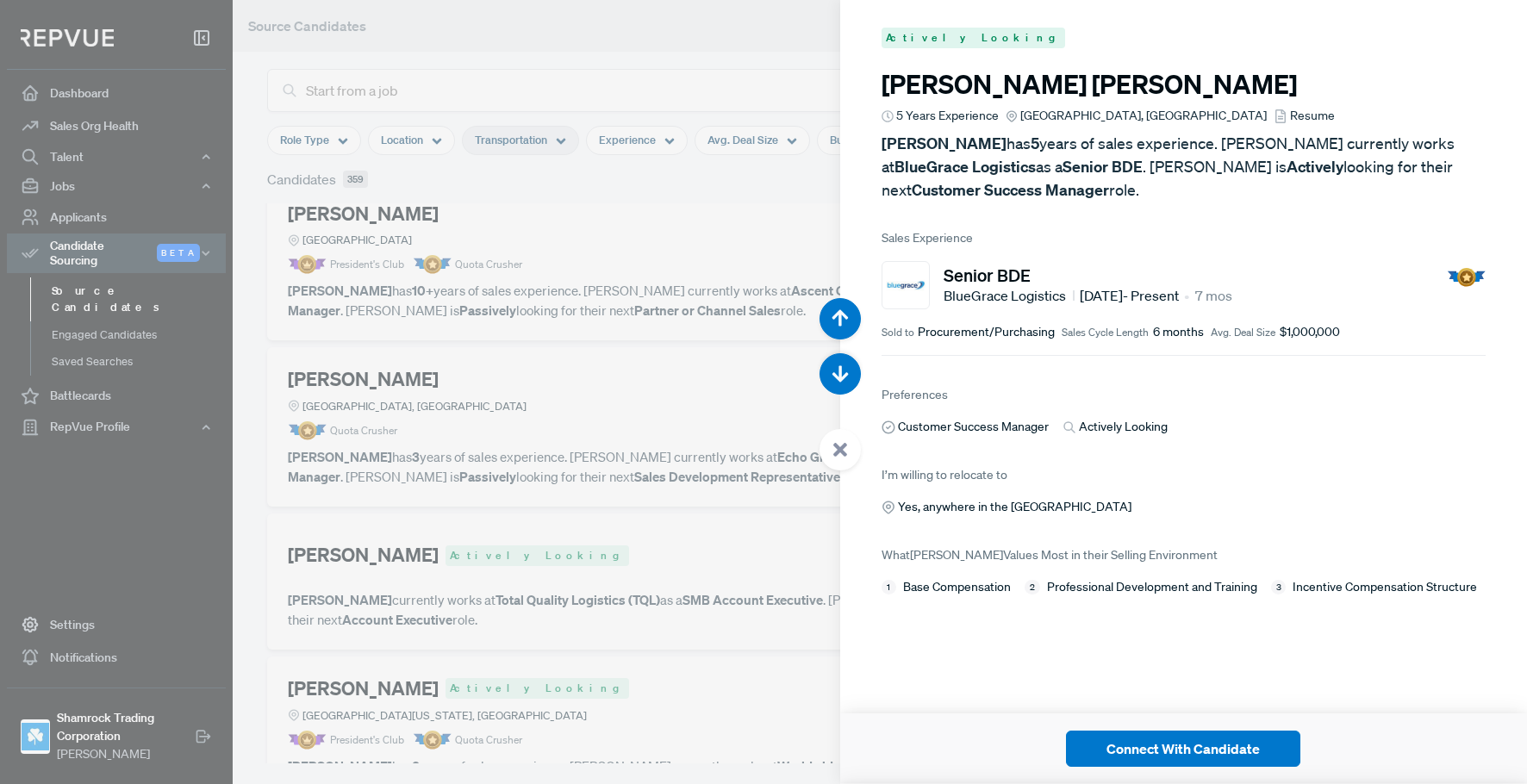
scroll to position [26659, 0]
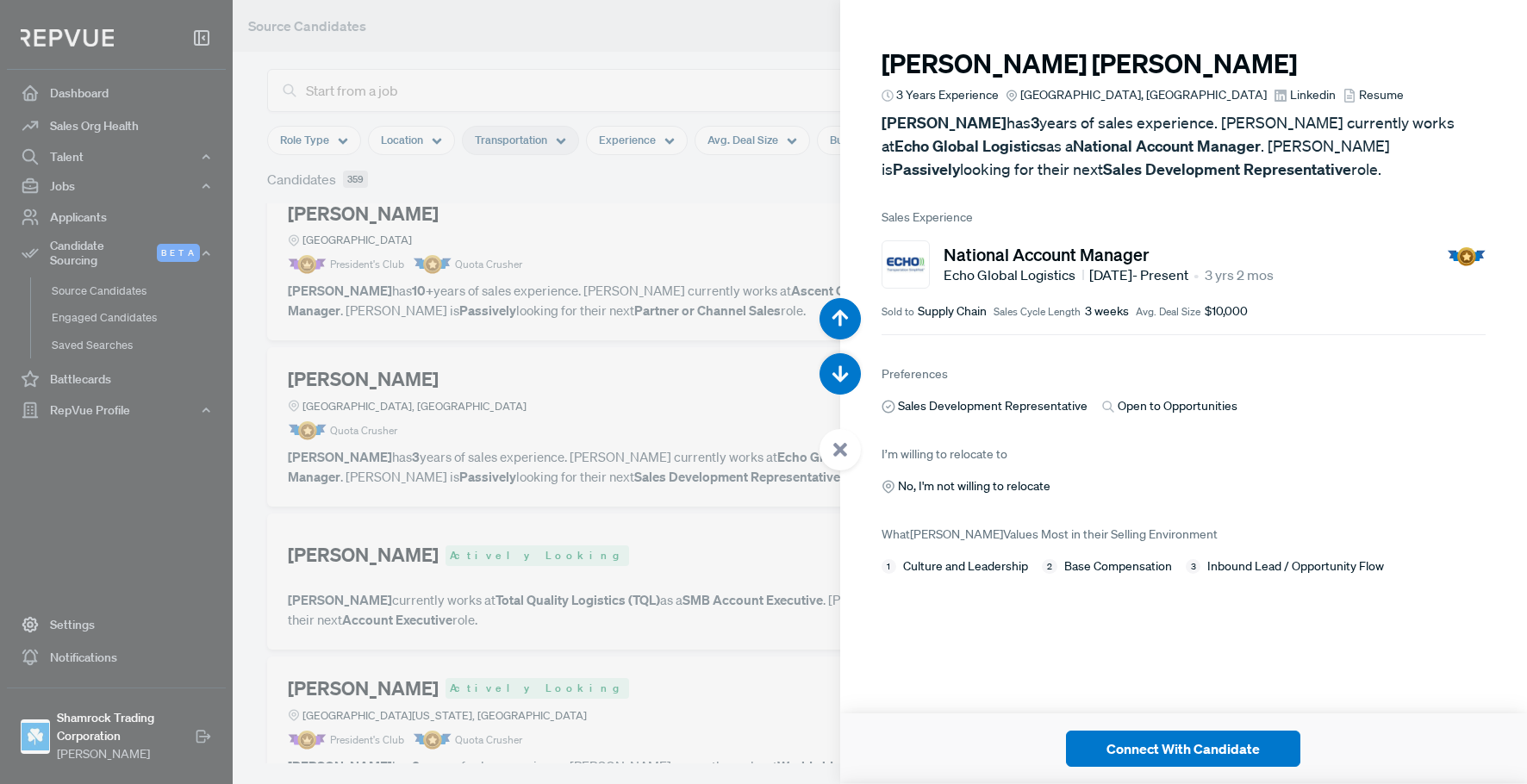
click at [1290, 92] on span "Linkedin" at bounding box center [1313, 96] width 46 height 18
click at [679, 489] on div at bounding box center [763, 392] width 1527 height 784
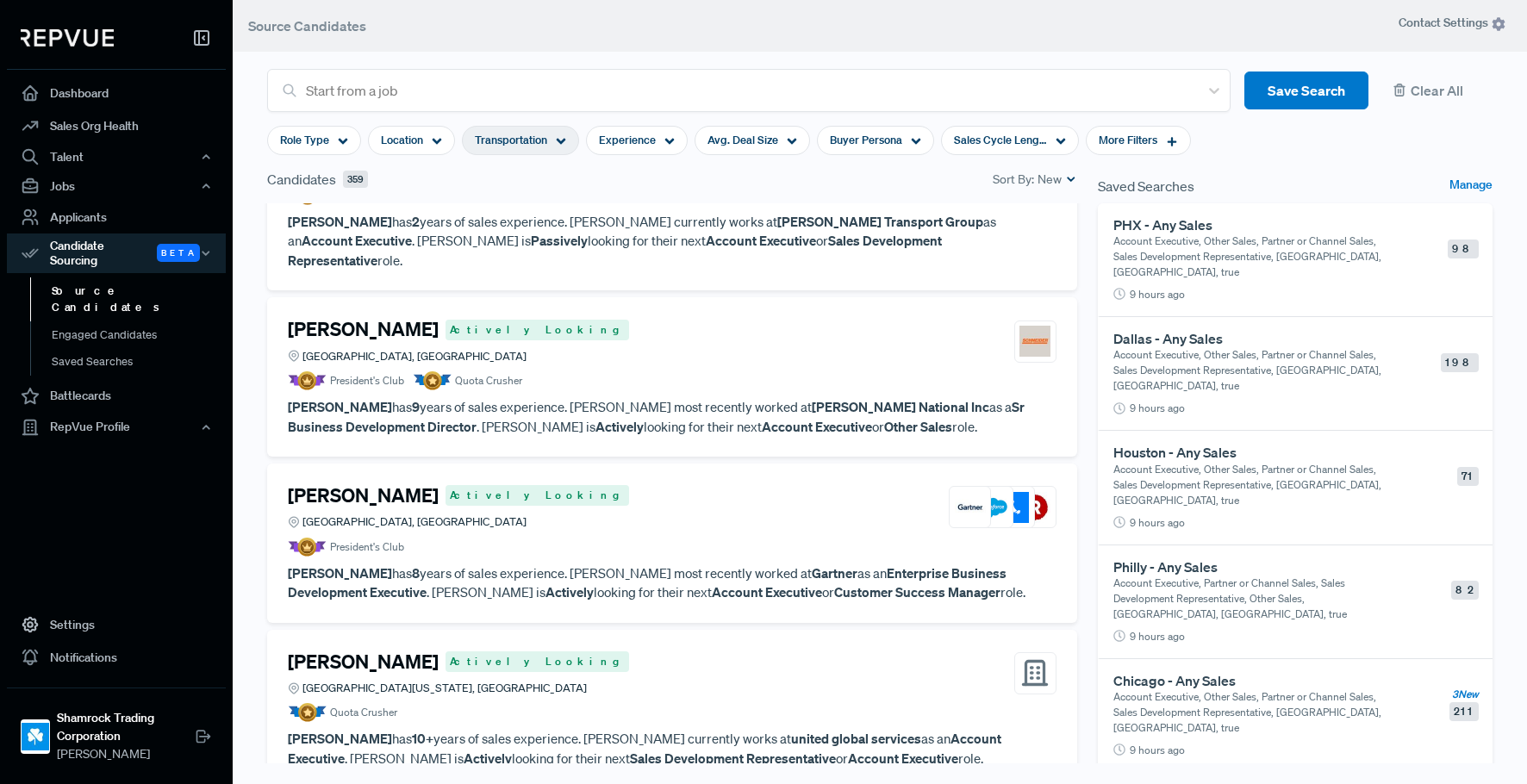
scroll to position [5969, 0]
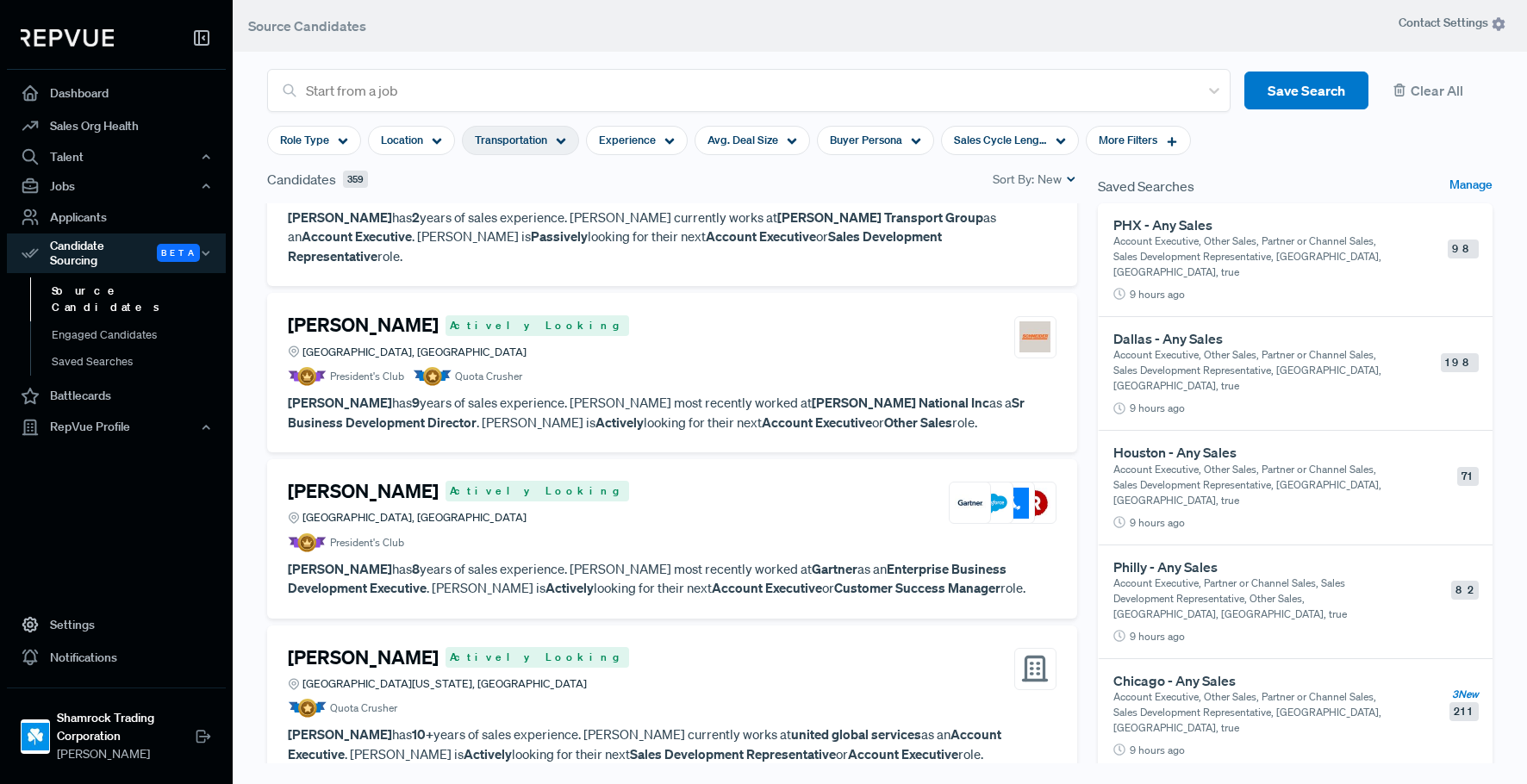
click at [623, 367] on article "President's Club Quota Crusher" at bounding box center [672, 376] width 769 height 19
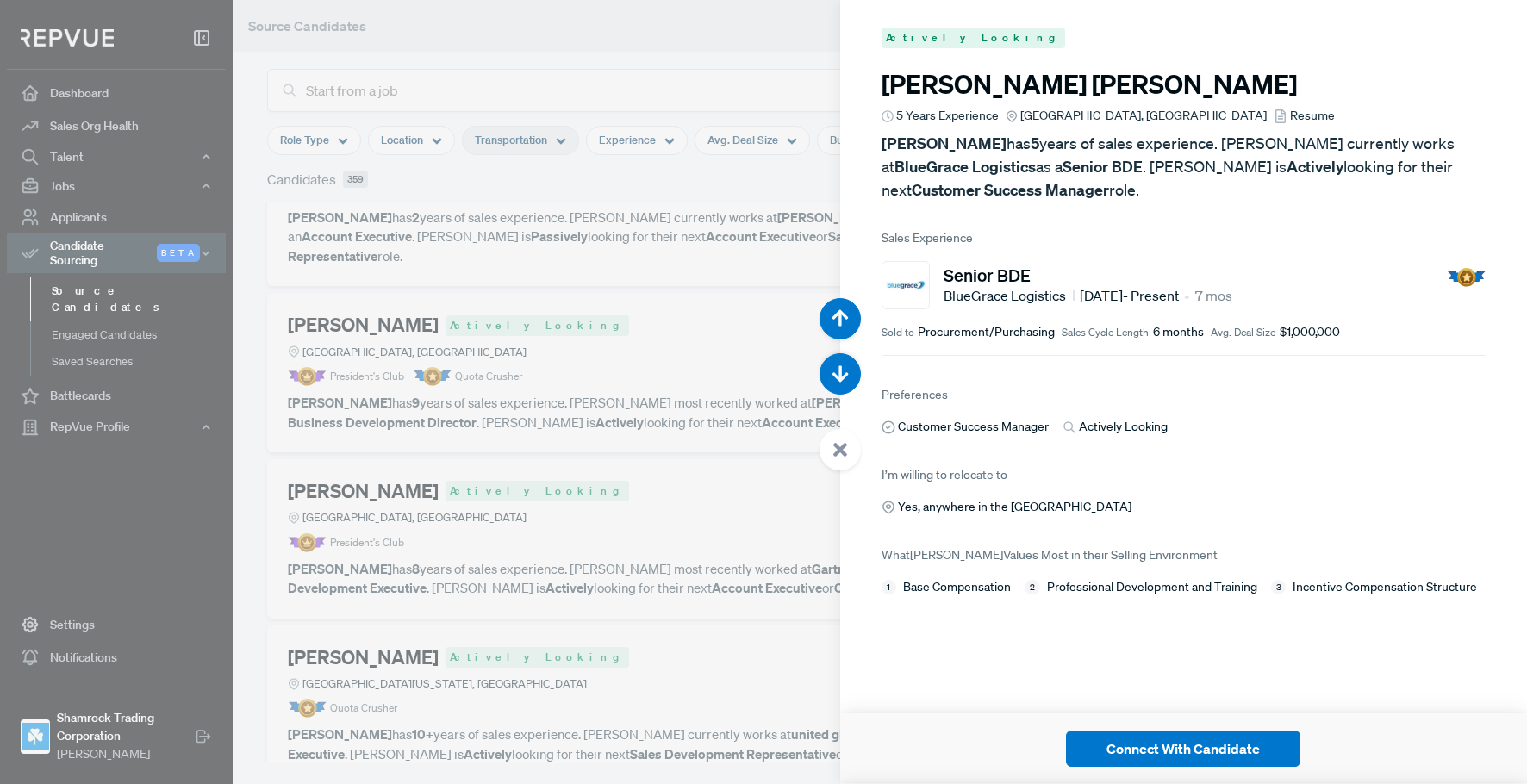
scroll to position [30579, 0]
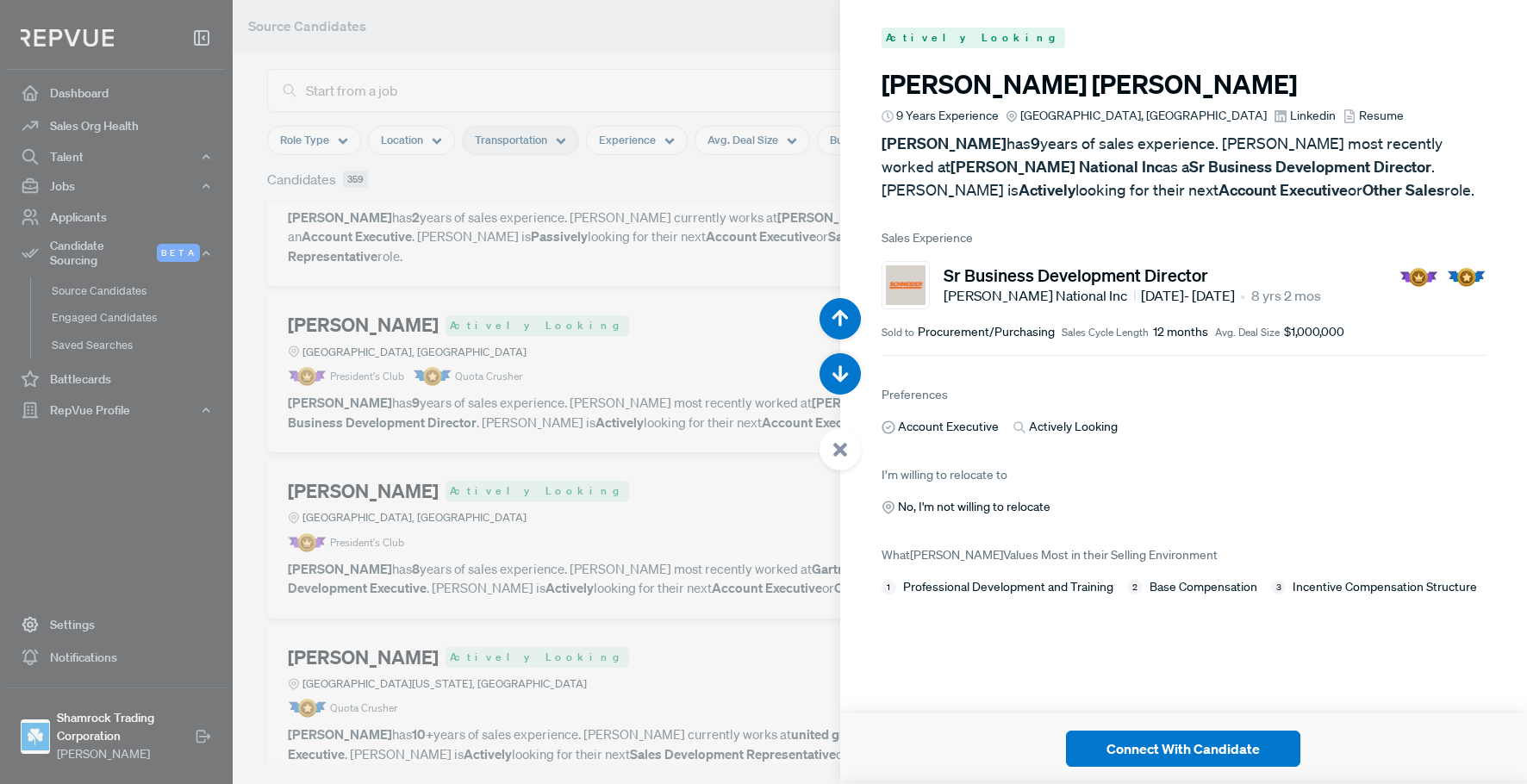
click at [1290, 115] on span "Linkedin" at bounding box center [1313, 116] width 46 height 18
click at [629, 420] on div at bounding box center [763, 392] width 1527 height 784
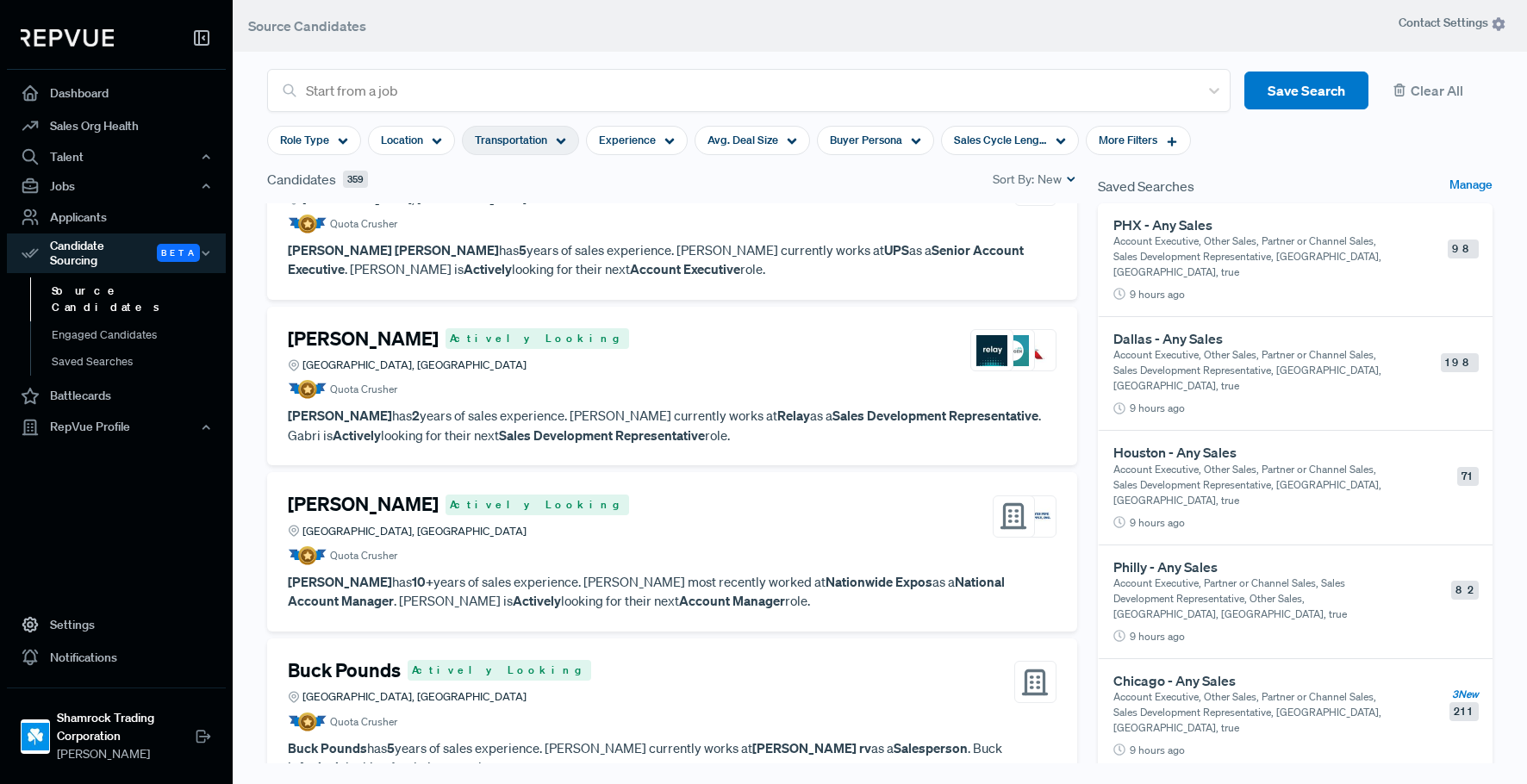
scroll to position [10834, 0]
